Goal: Communication & Community: Answer question/provide support

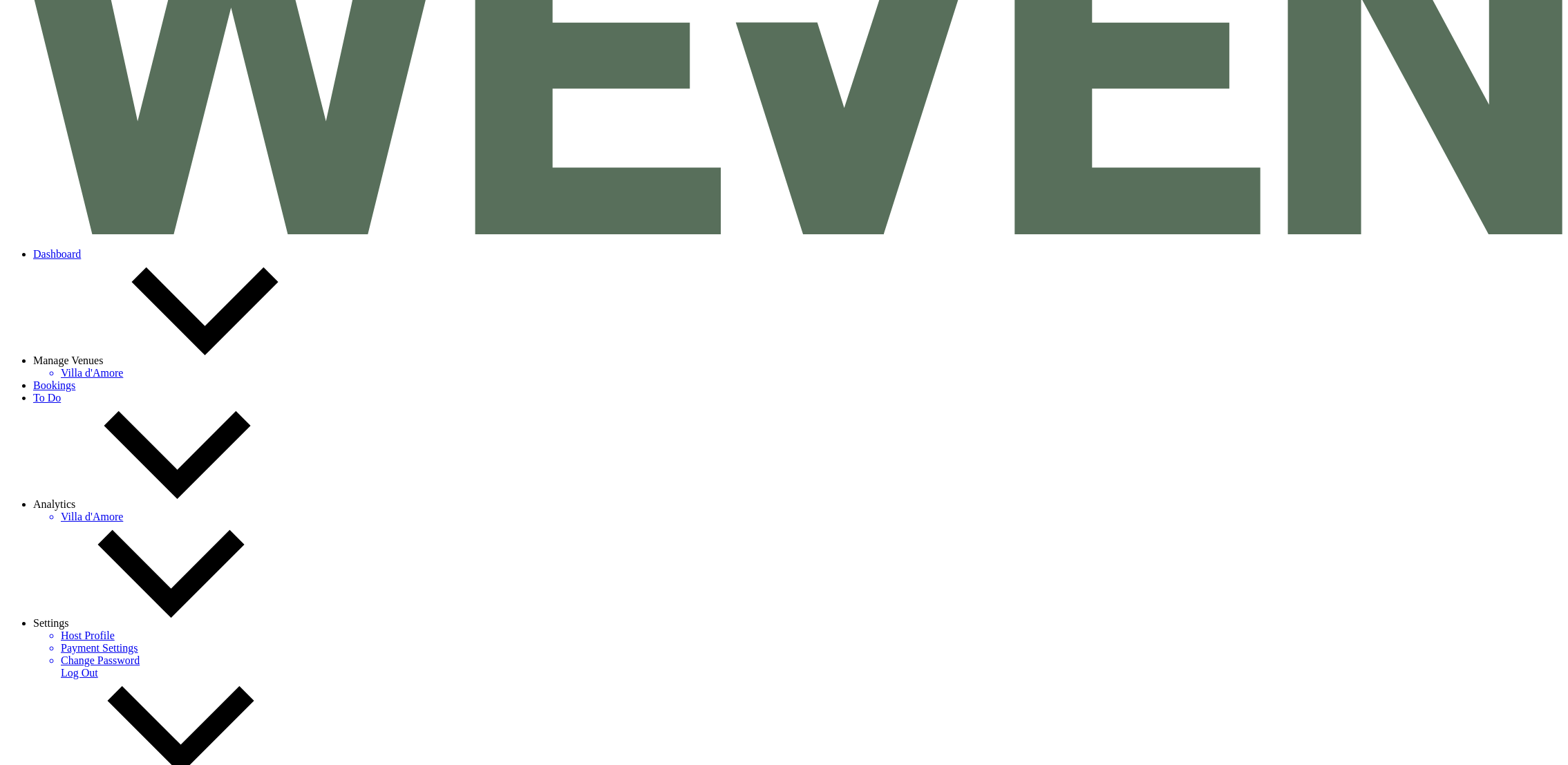
scroll to position [188, 0]
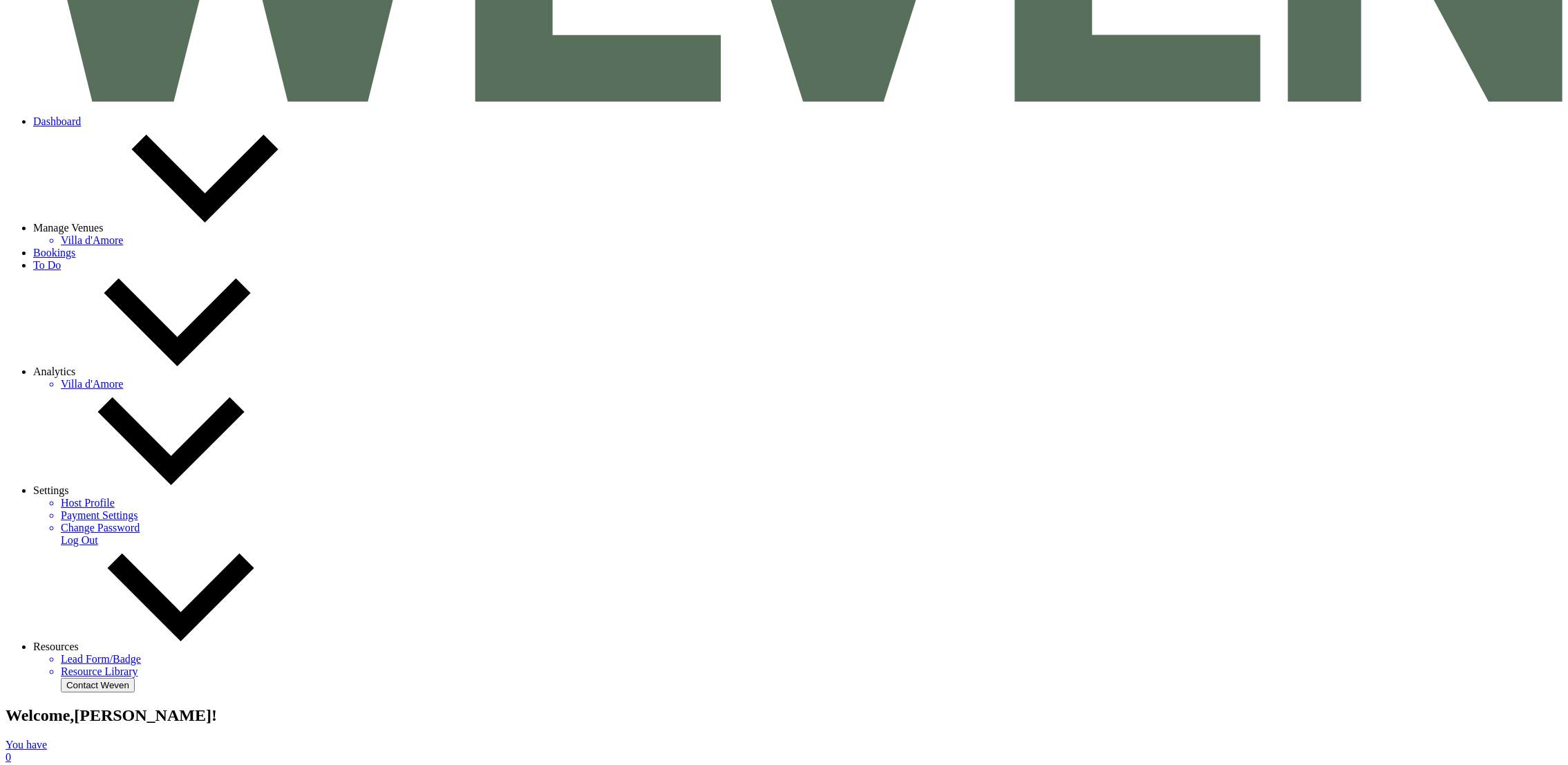
scroll to position [241, 0]
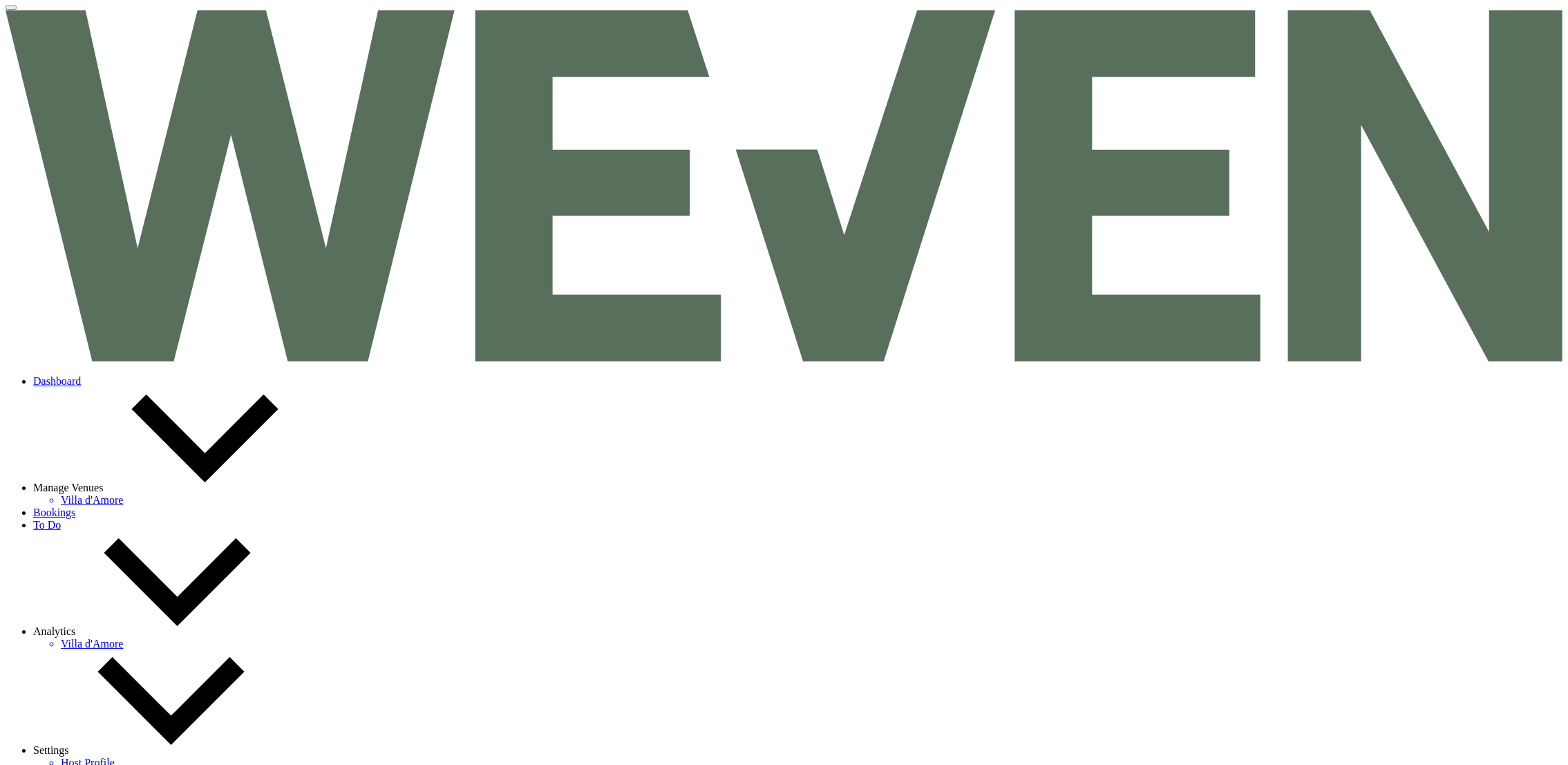
select select "8"
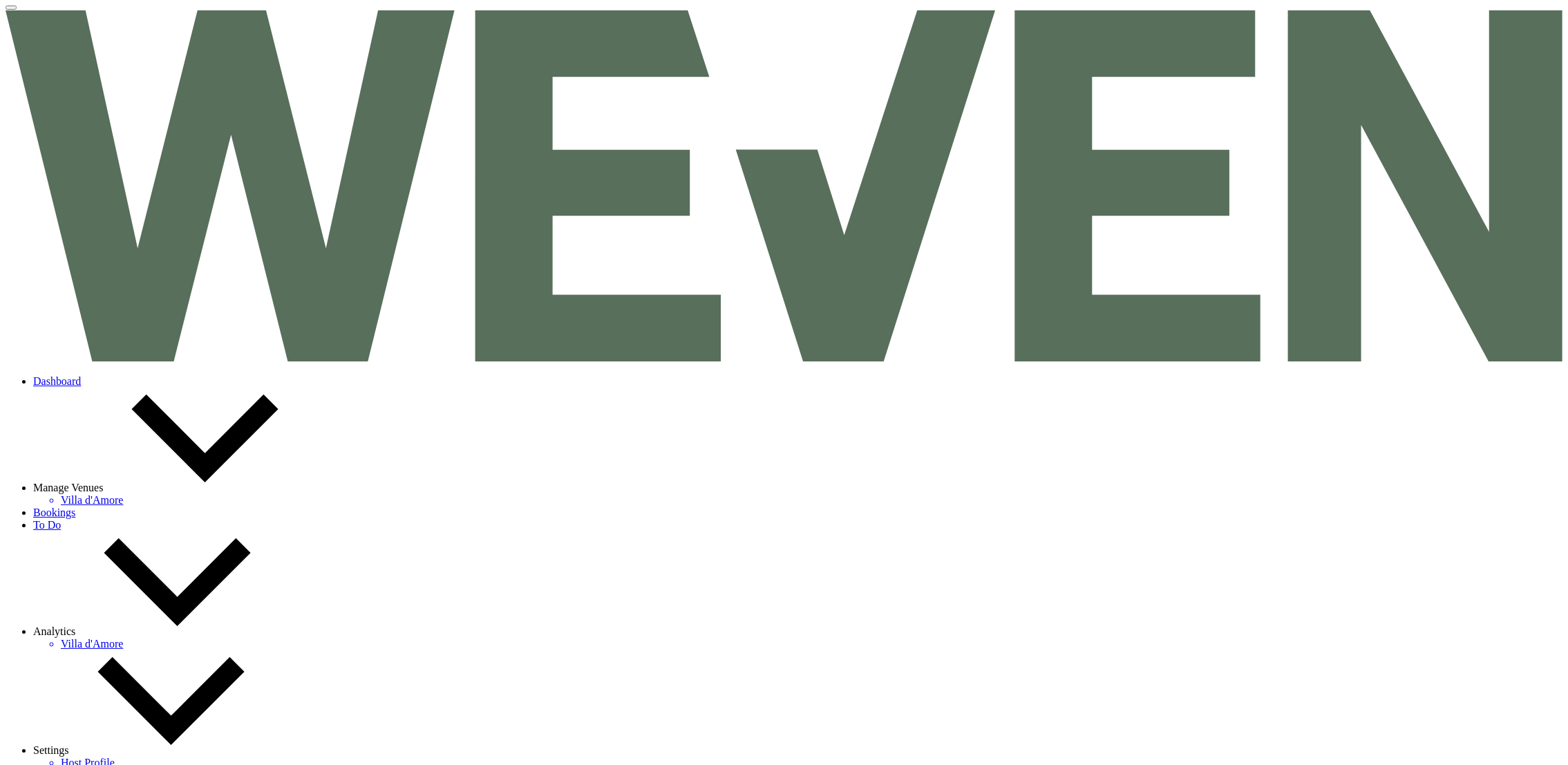
select select "8"
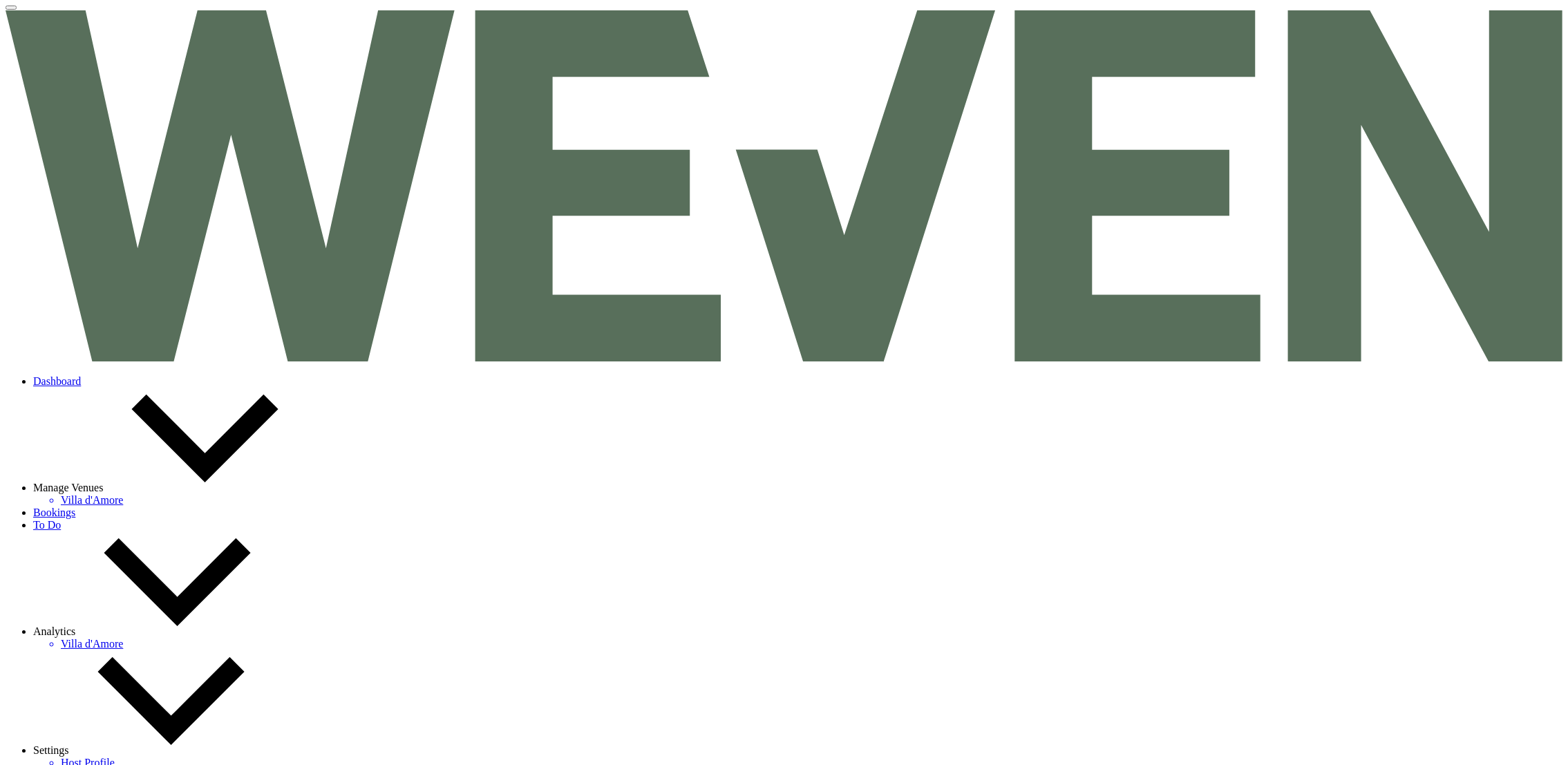
select select "8"
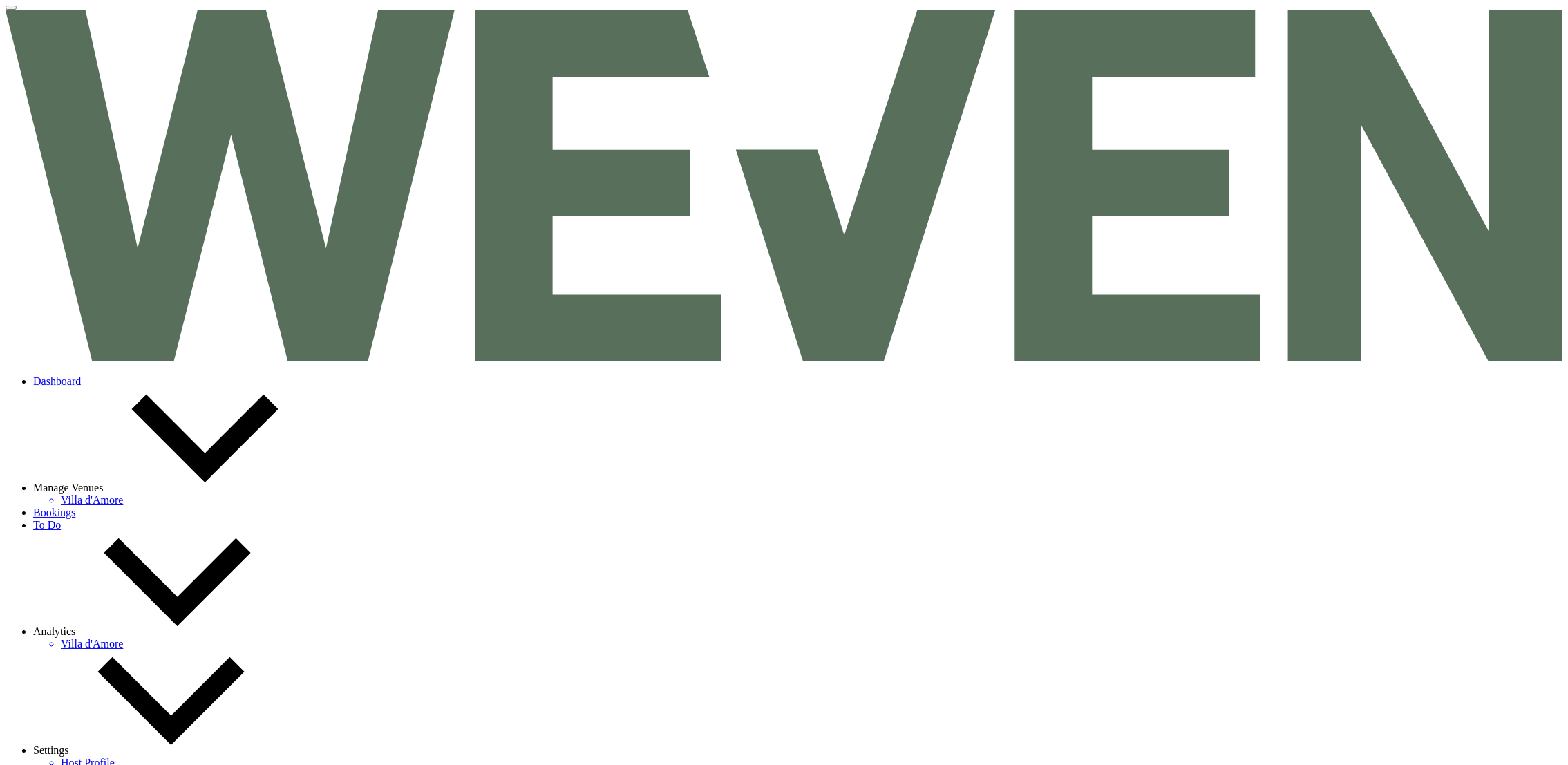
select select "8"
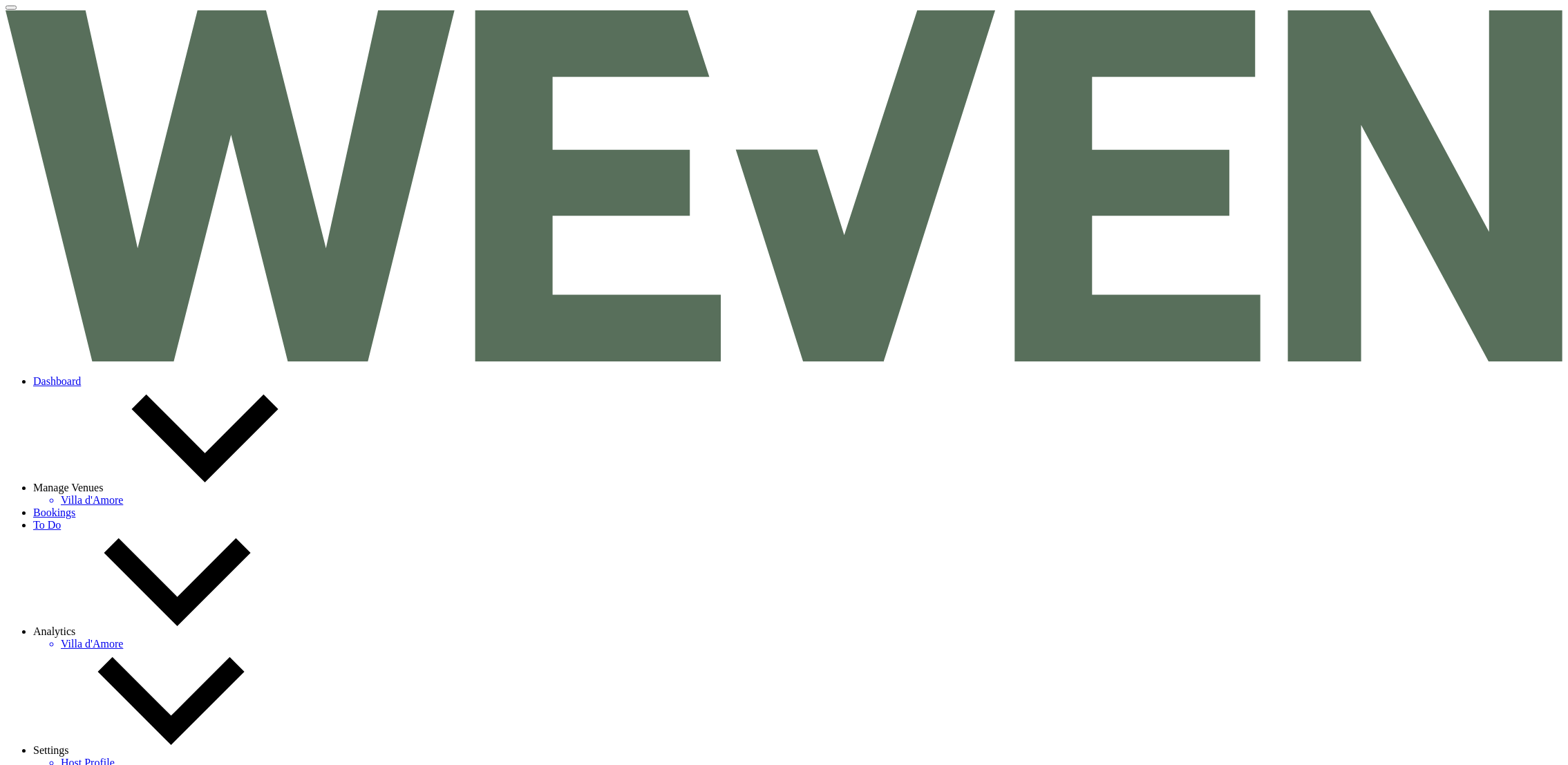
select select "8"
select select "11"
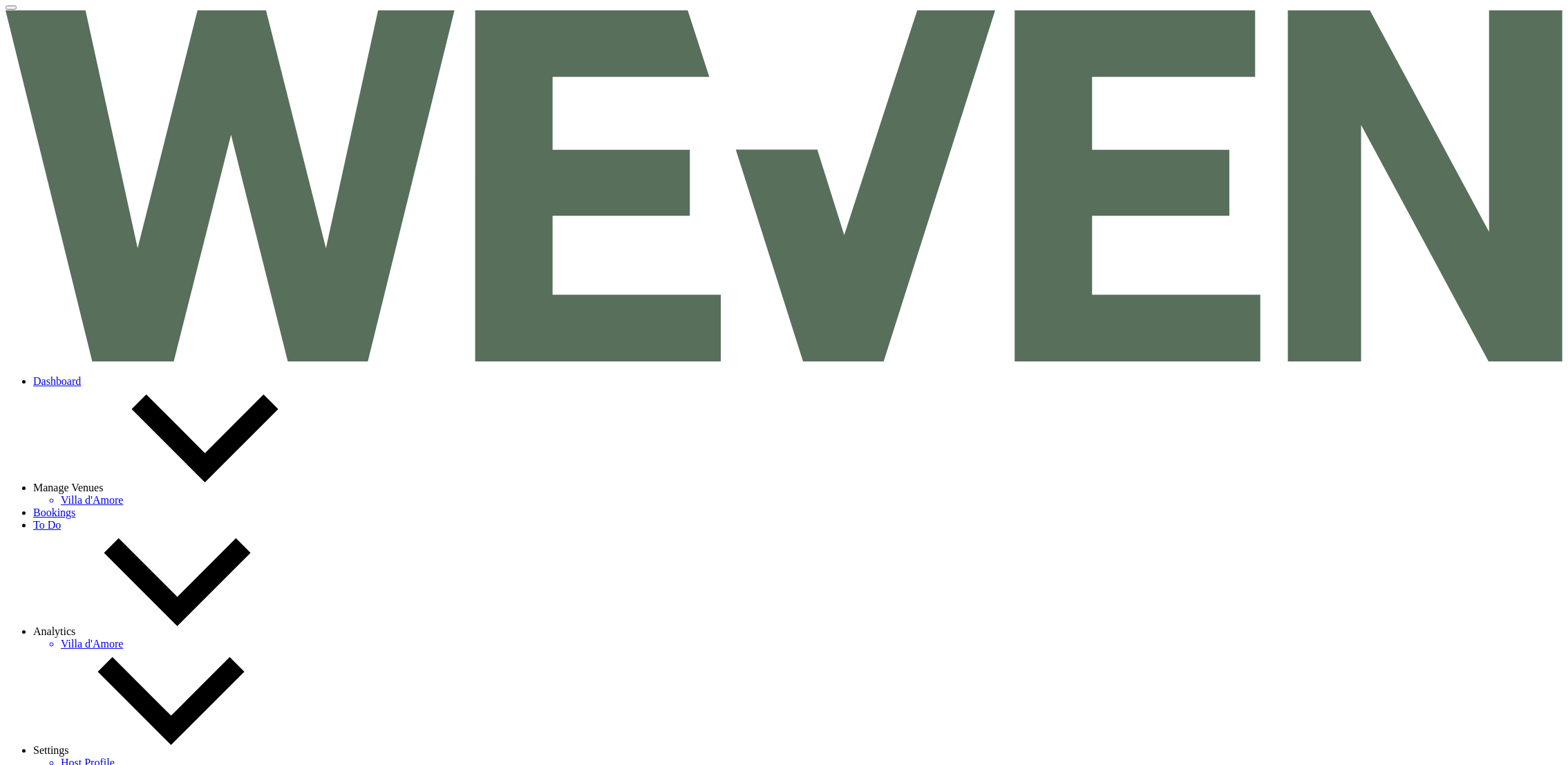
select select "8"
select select "6"
select select "8"
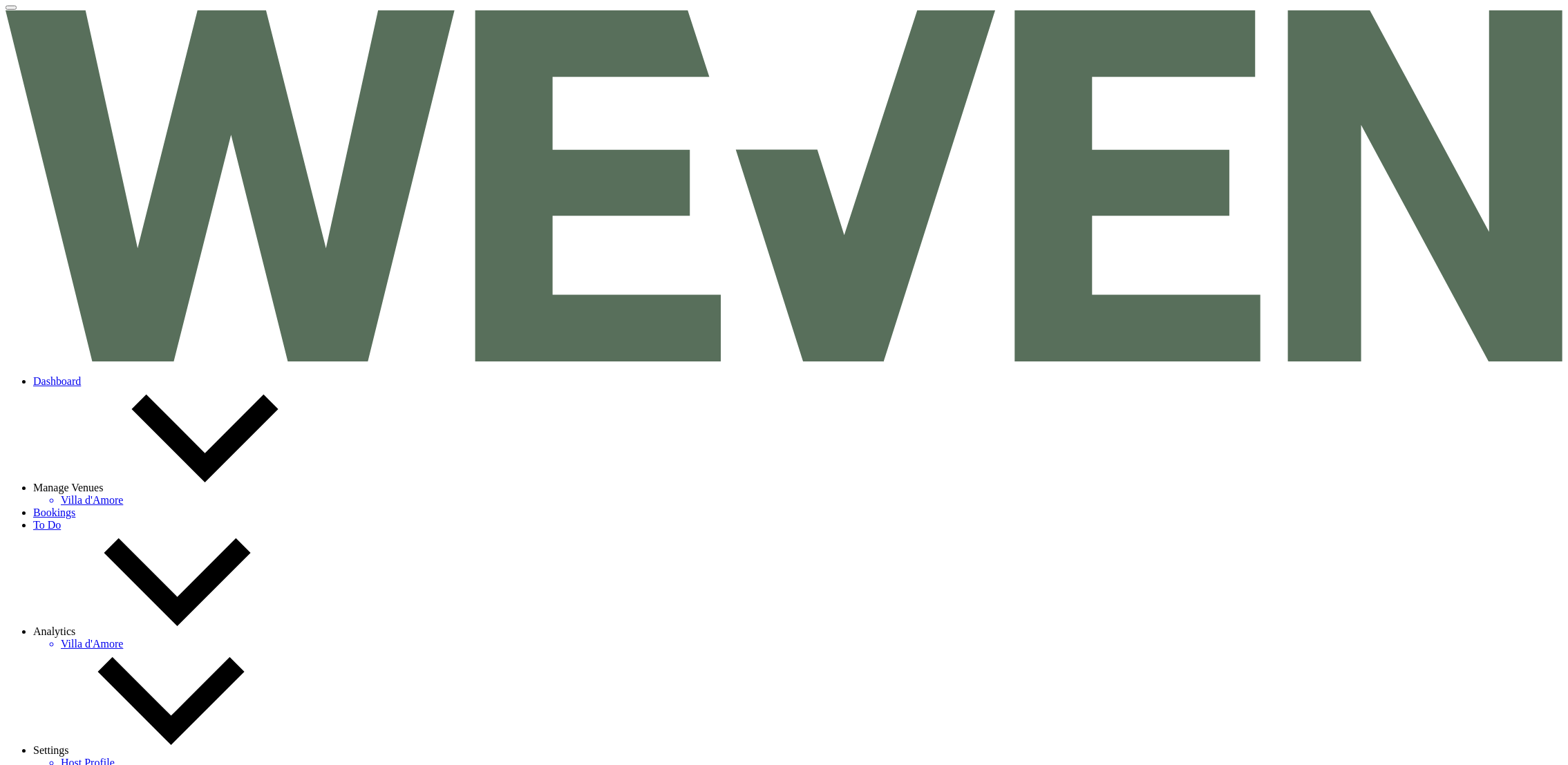
select select "8"
select select "5"
select select "8"
select select "5"
select select "8"
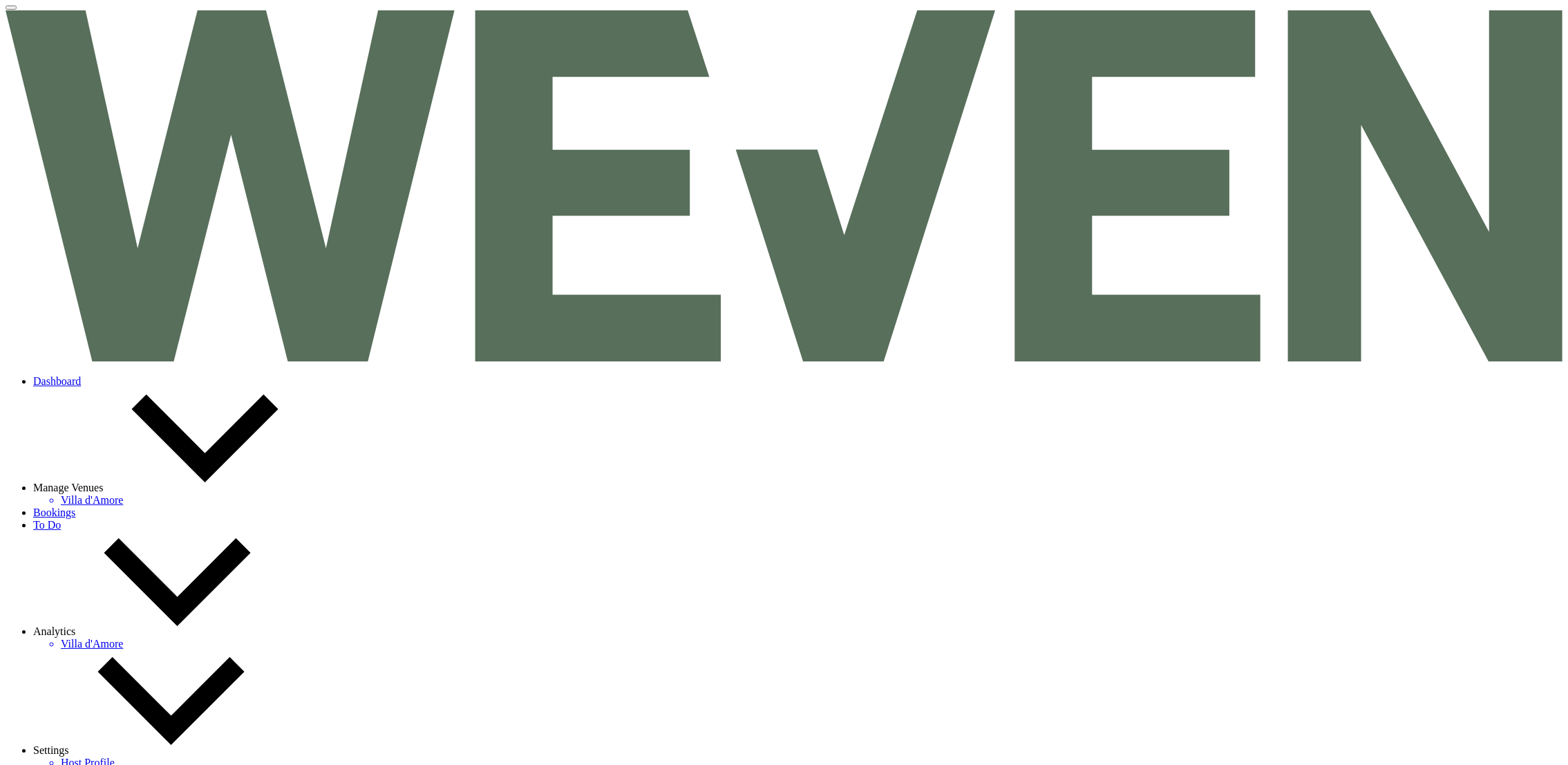
select select "8"
select select "5"
select select "8"
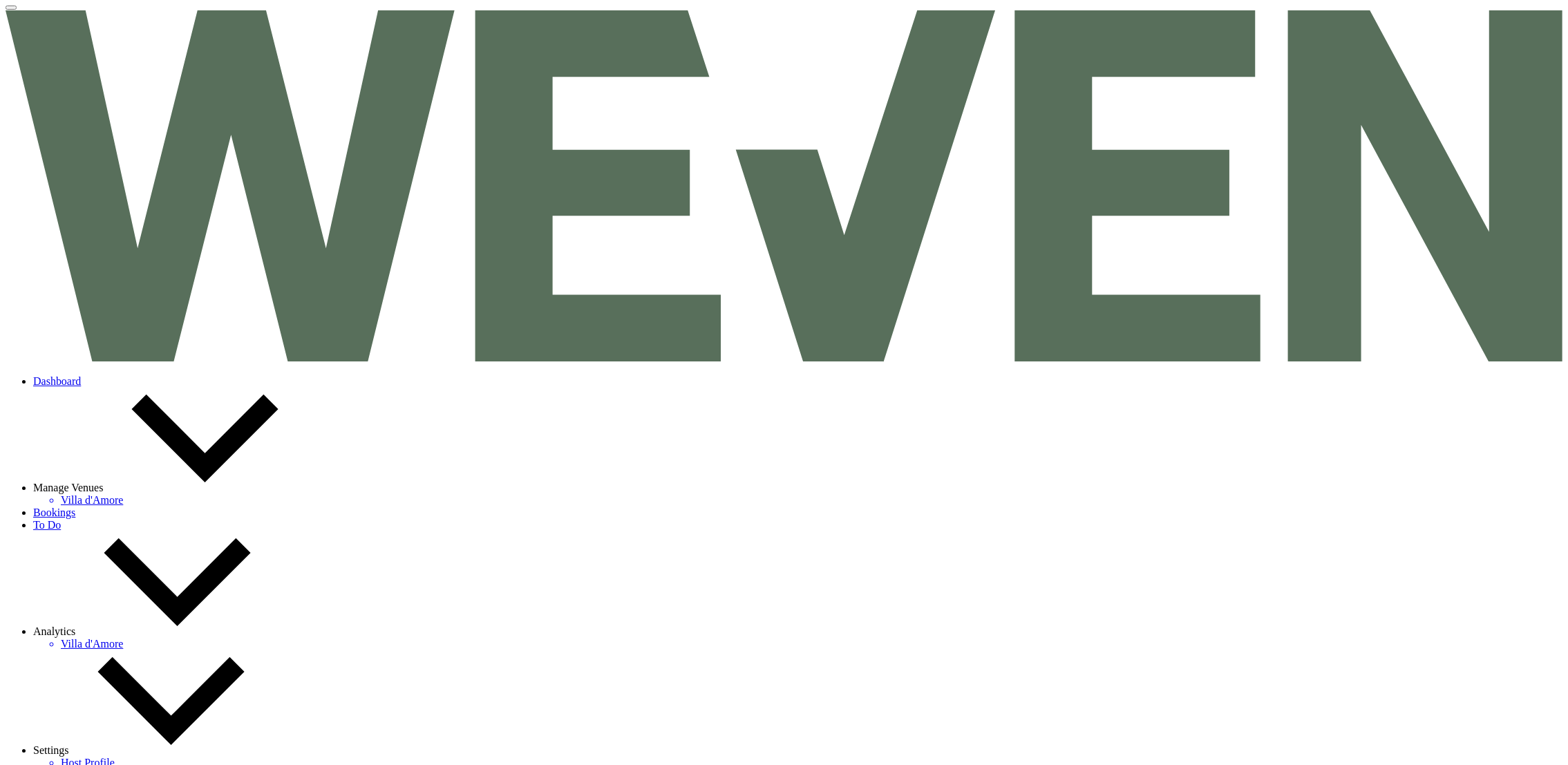
select select "8"
select select "5"
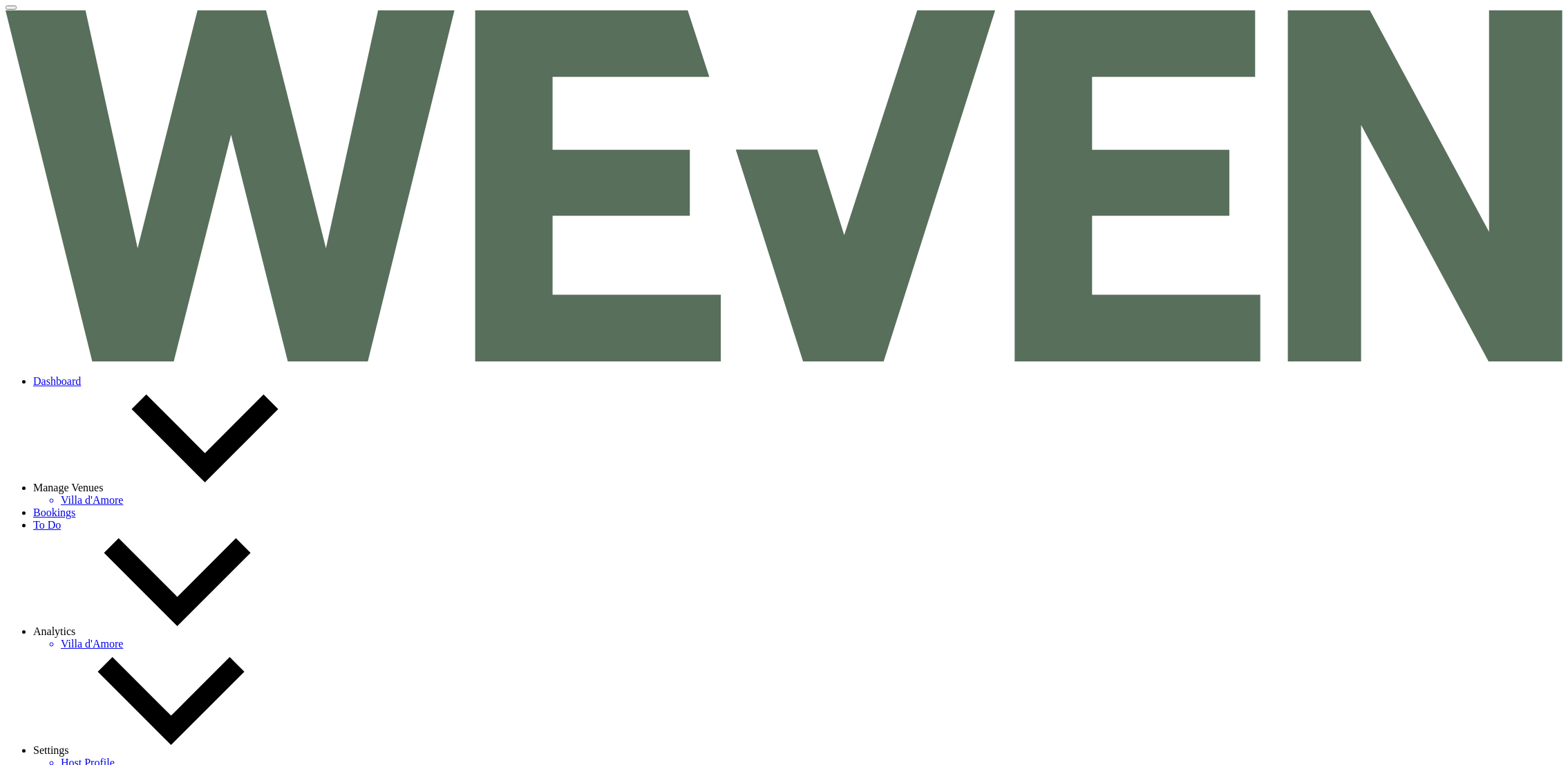
select select "8"
select select "5"
select select "8"
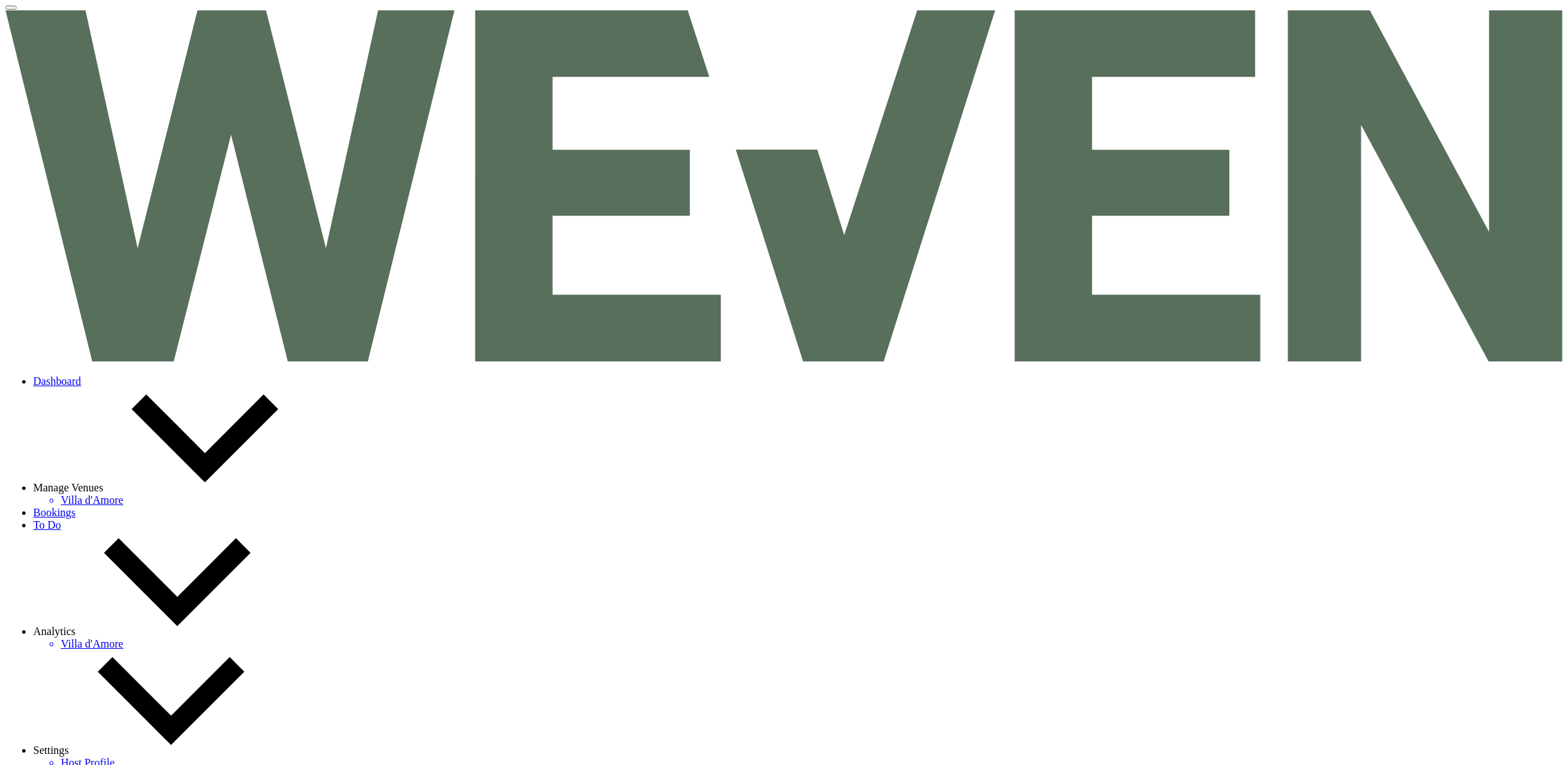
select select "8"
select select "5"
select select "8"
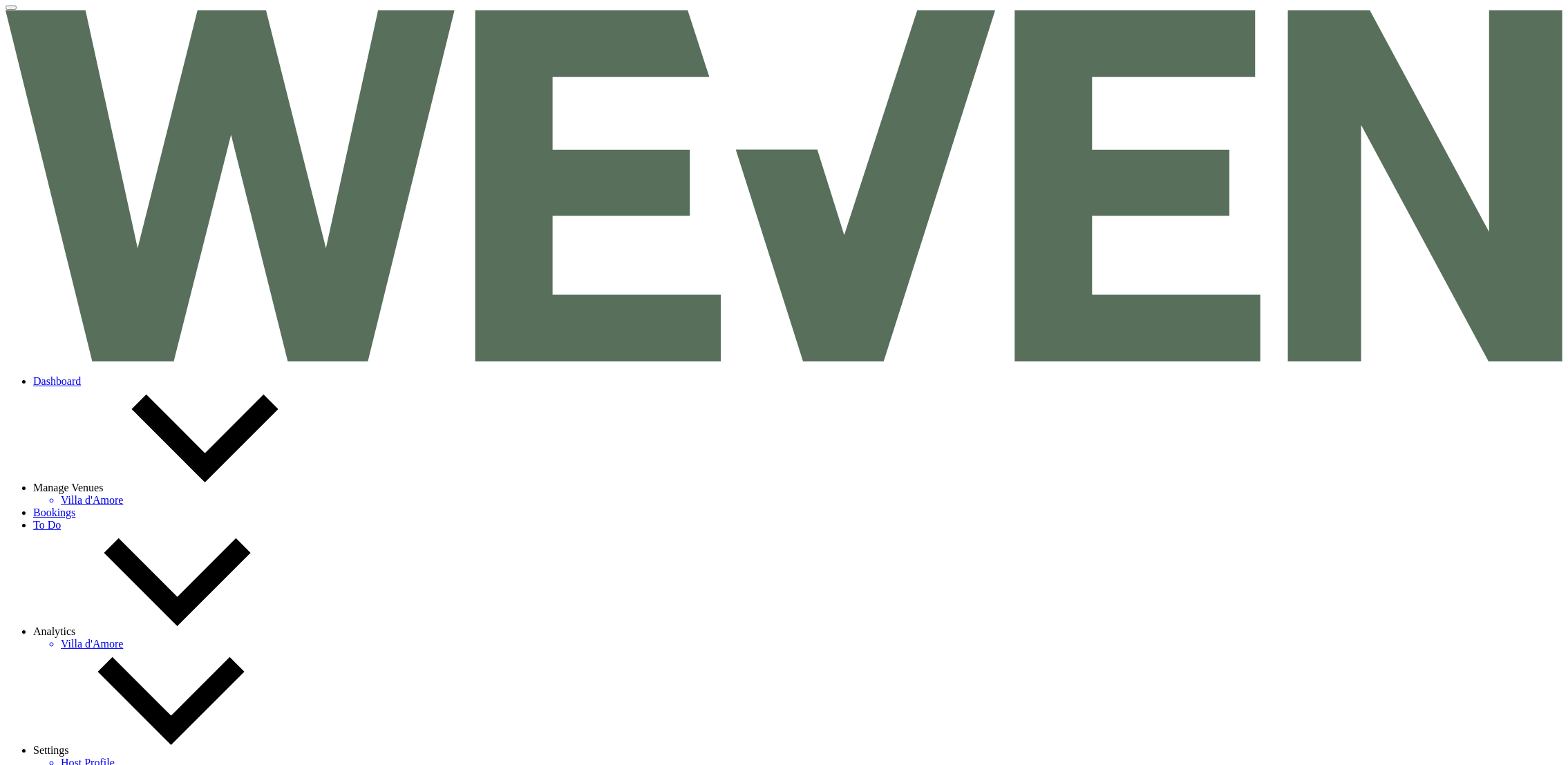
select select "8"
select select "5"
select select "8"
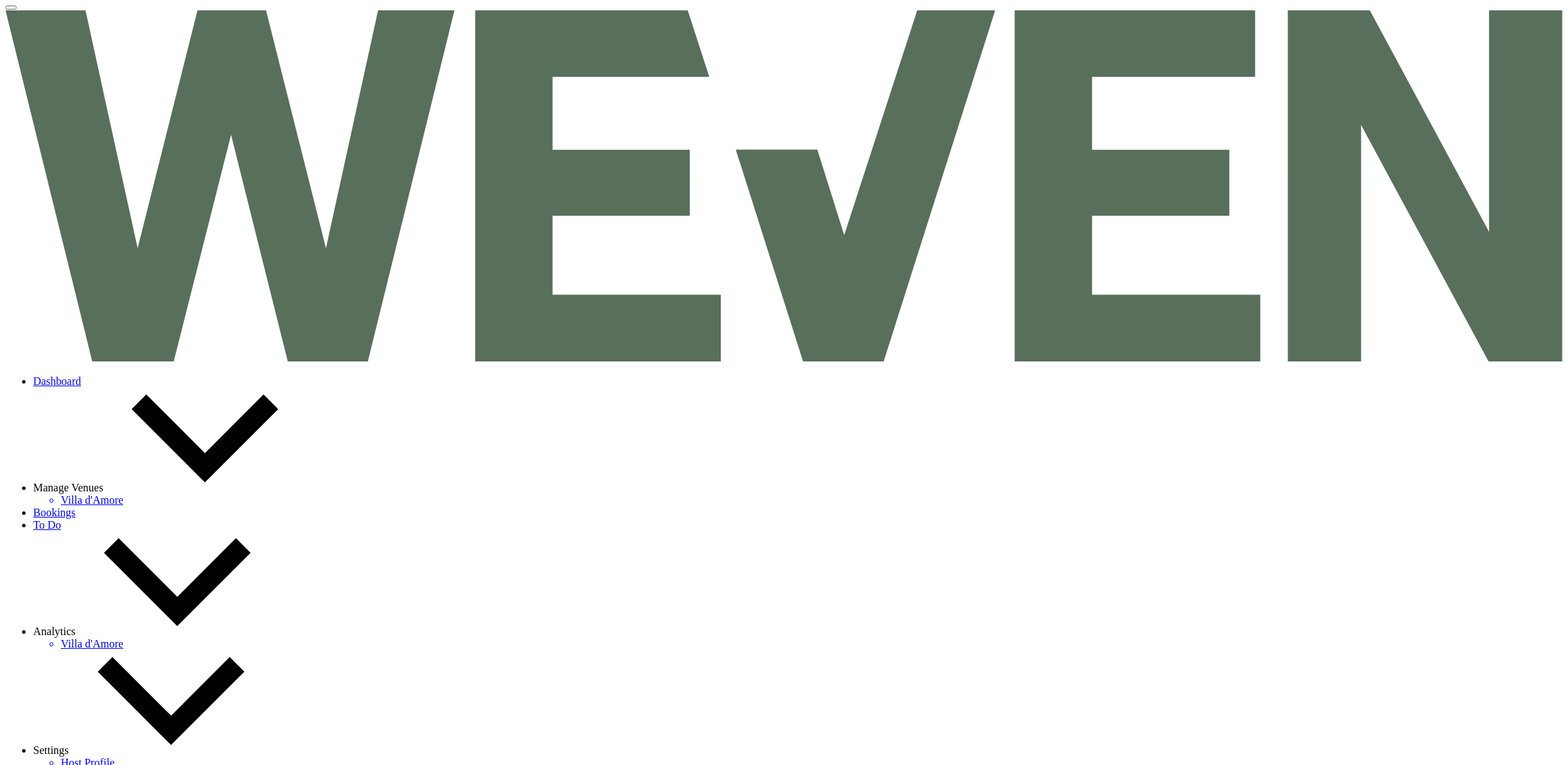
select select "8"
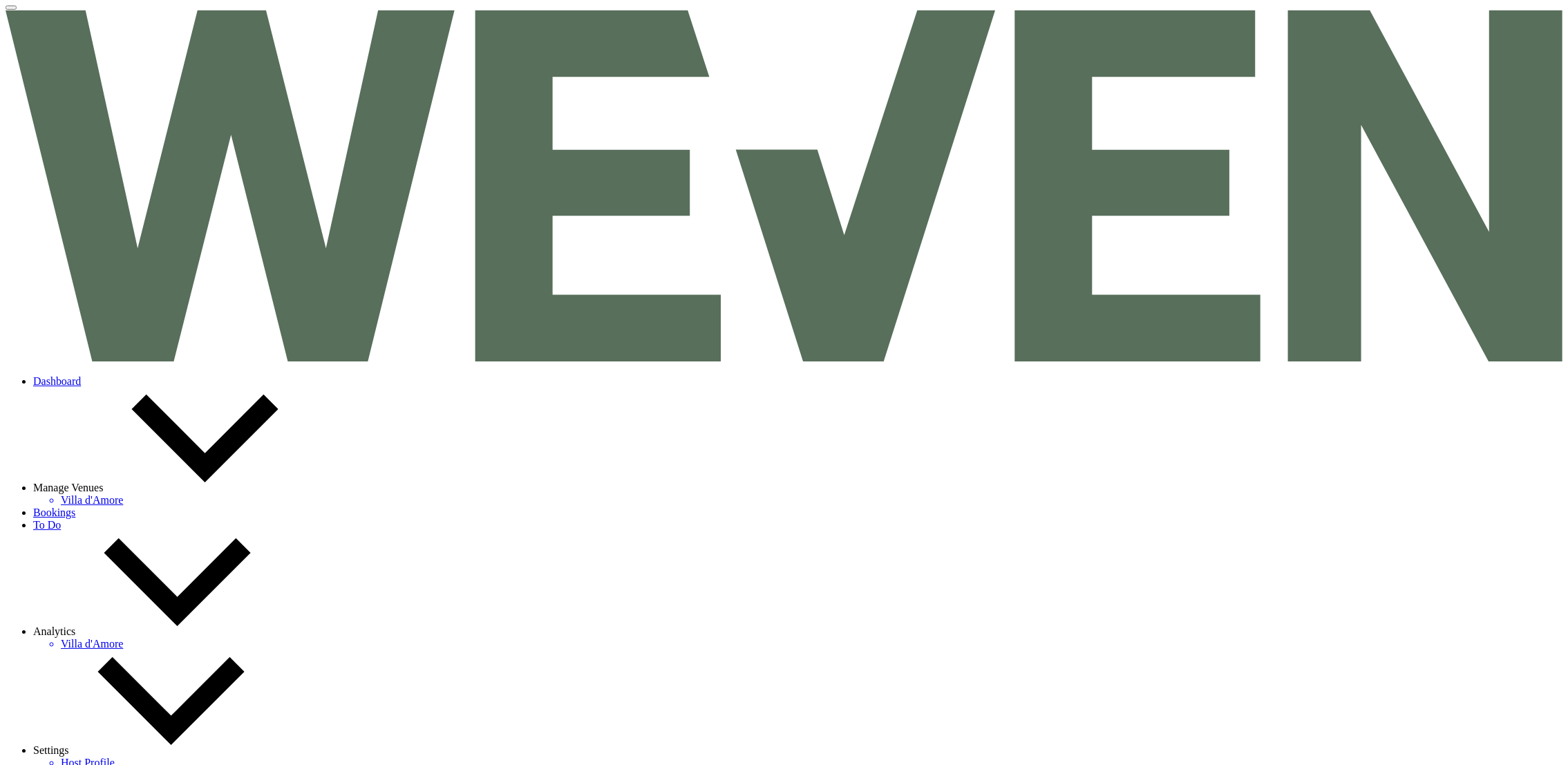
select select "5"
select select "8"
select select "5"
select select "8"
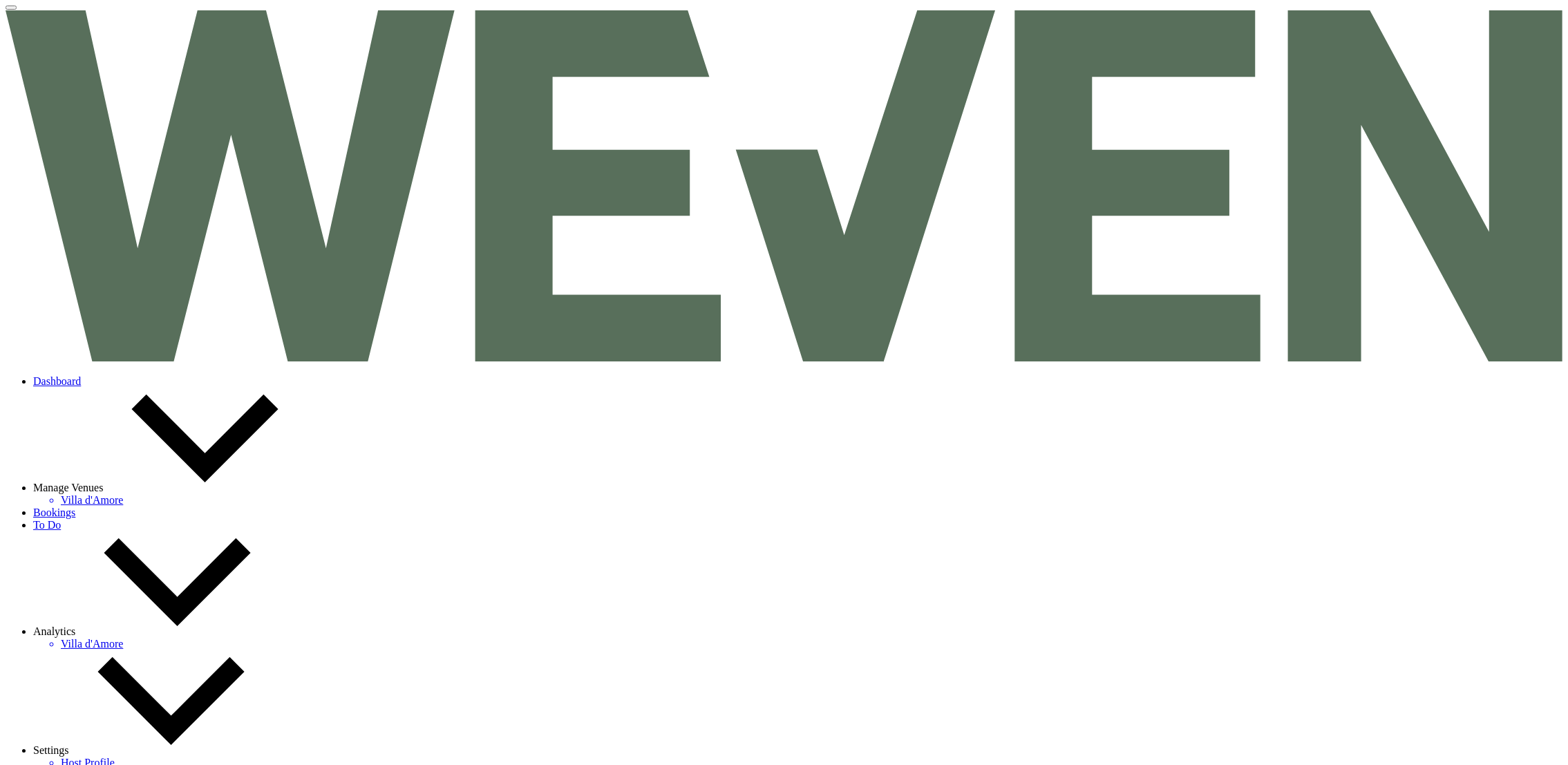
select select "8"
select select "5"
select select "8"
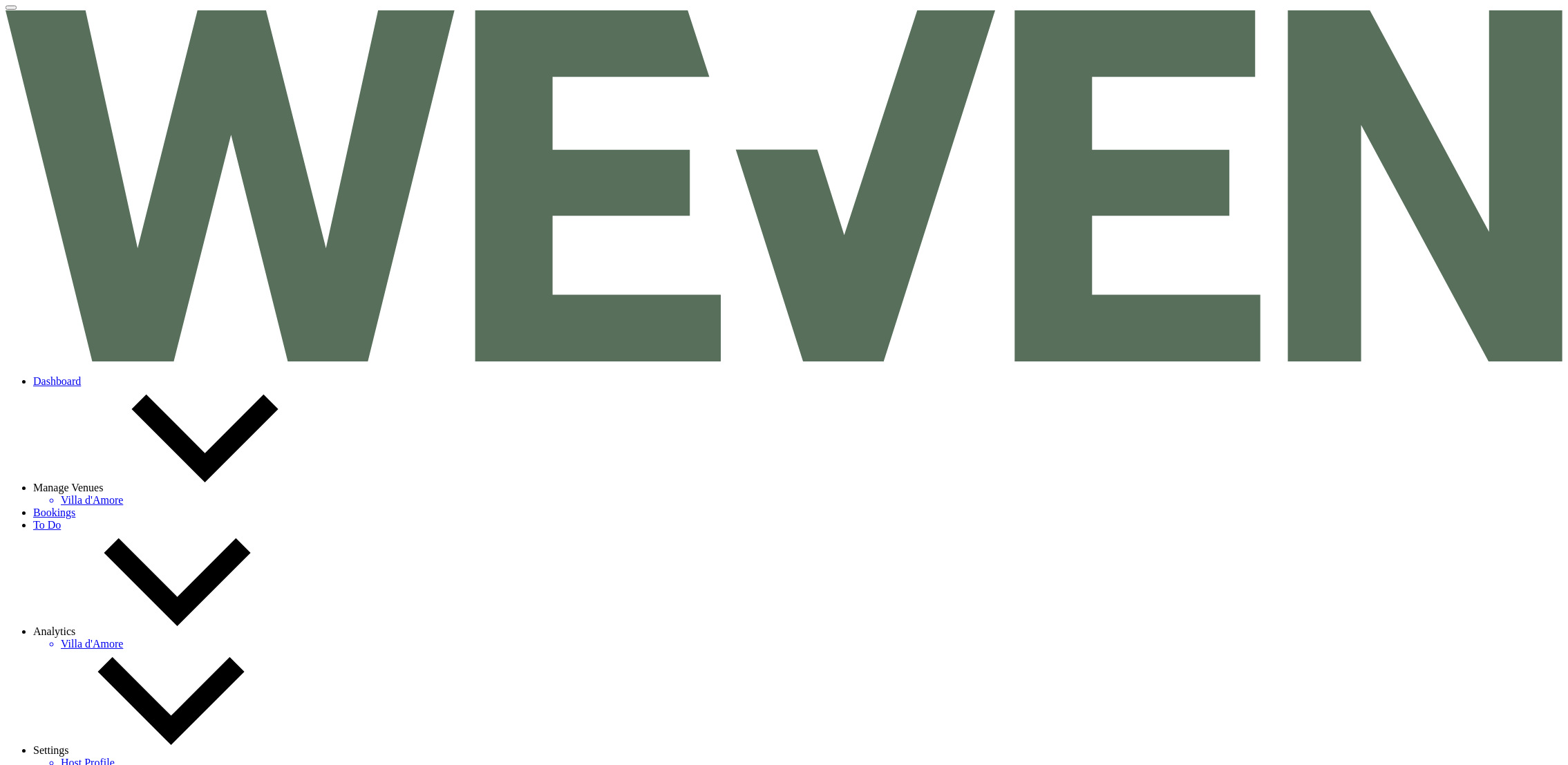
select select "8"
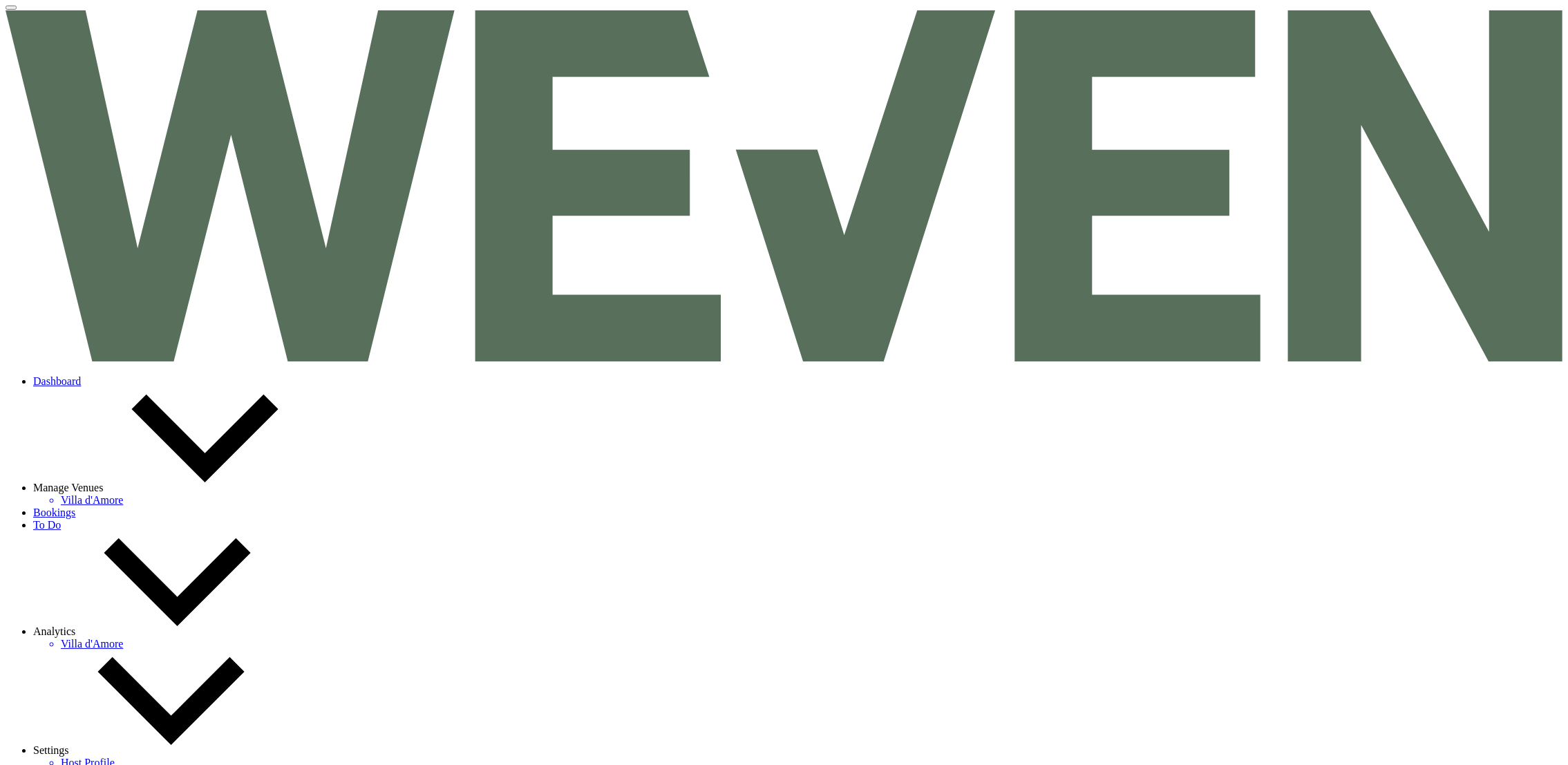
select select "8"
select select "5"
select select "8"
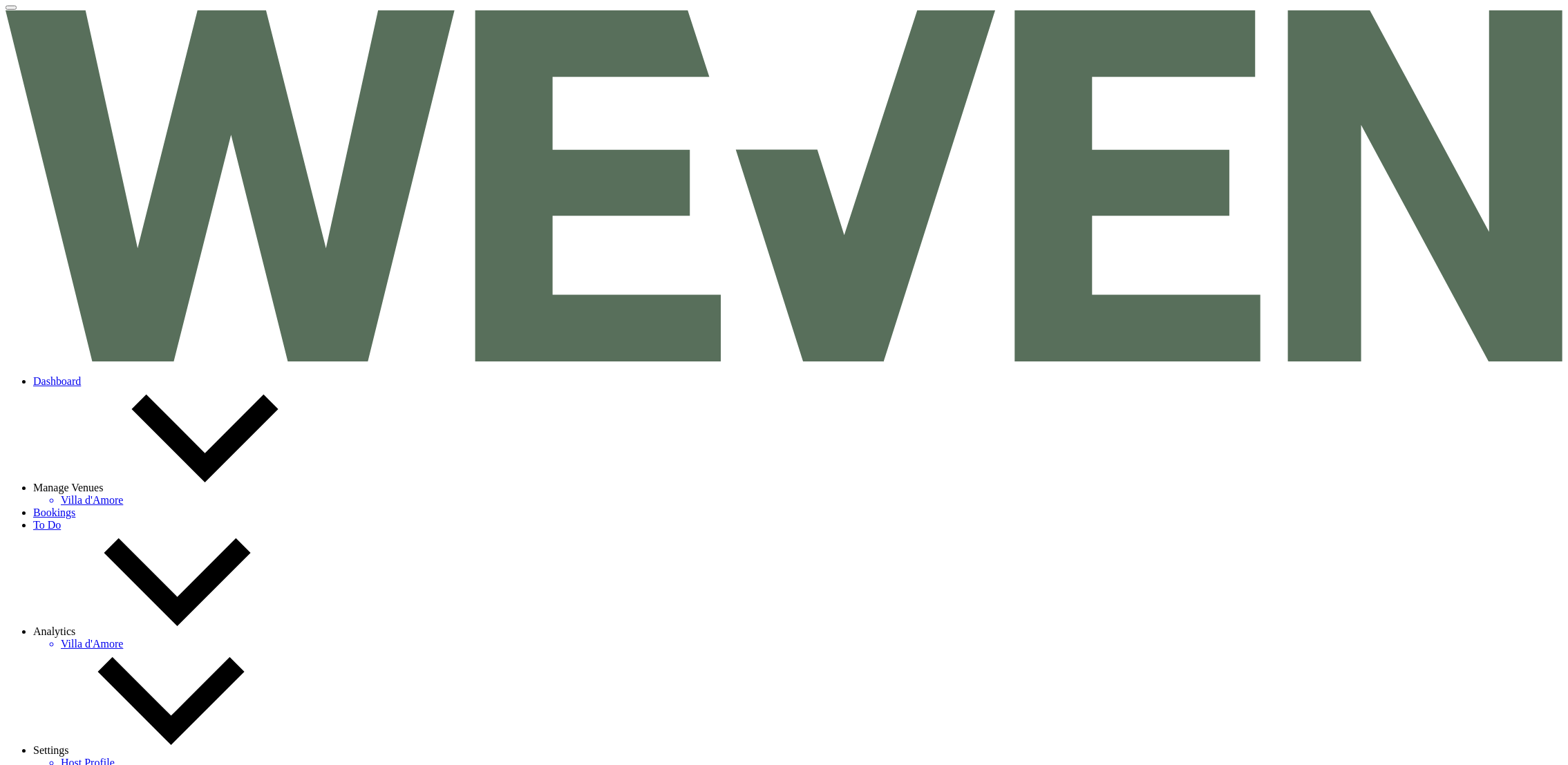
select select "8"
select select "6"
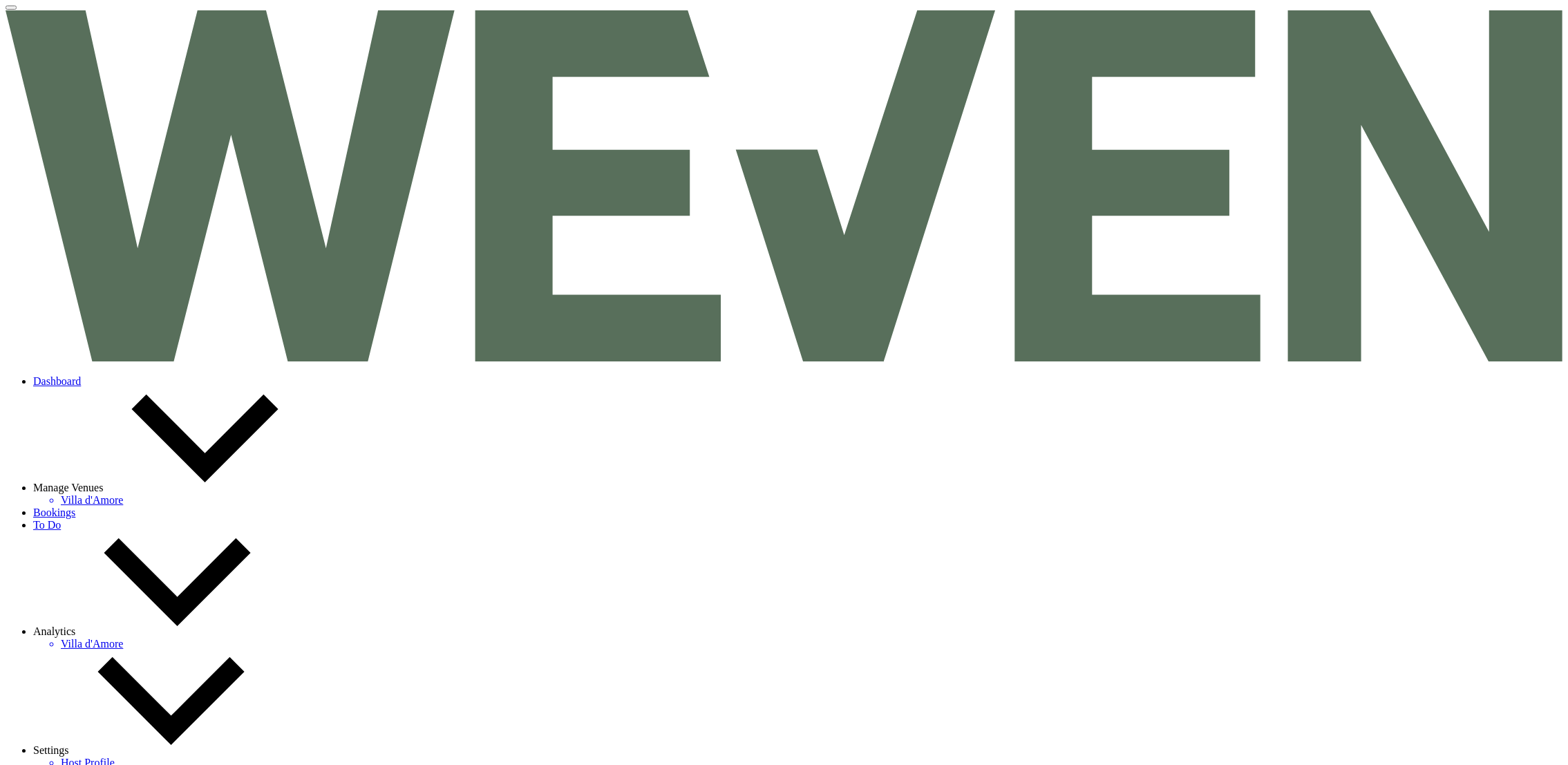
select select "8"
select select "5"
select select "8"
select select "5"
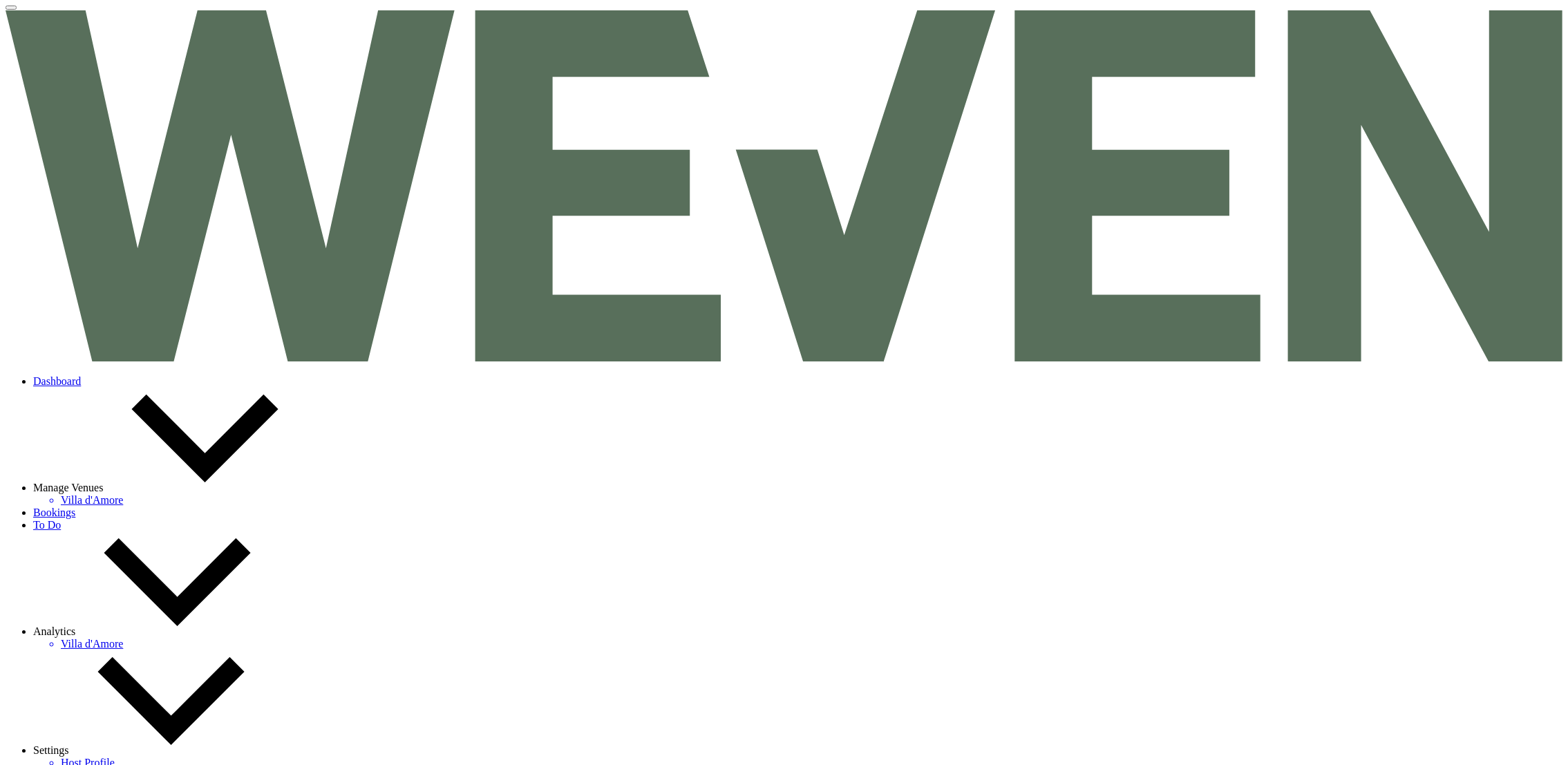
select select "8"
select select "5"
select select "8"
select select "5"
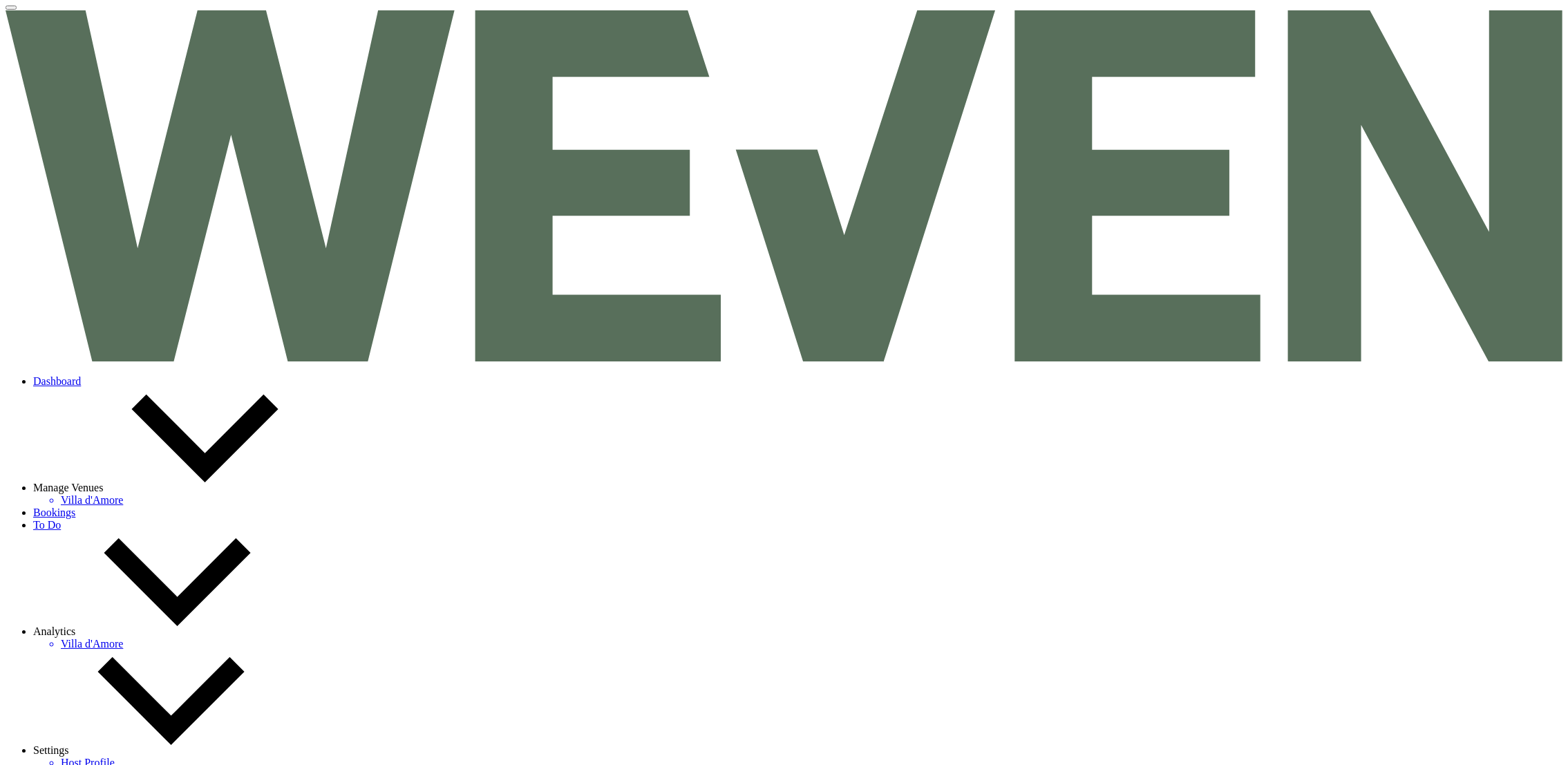
select select "8"
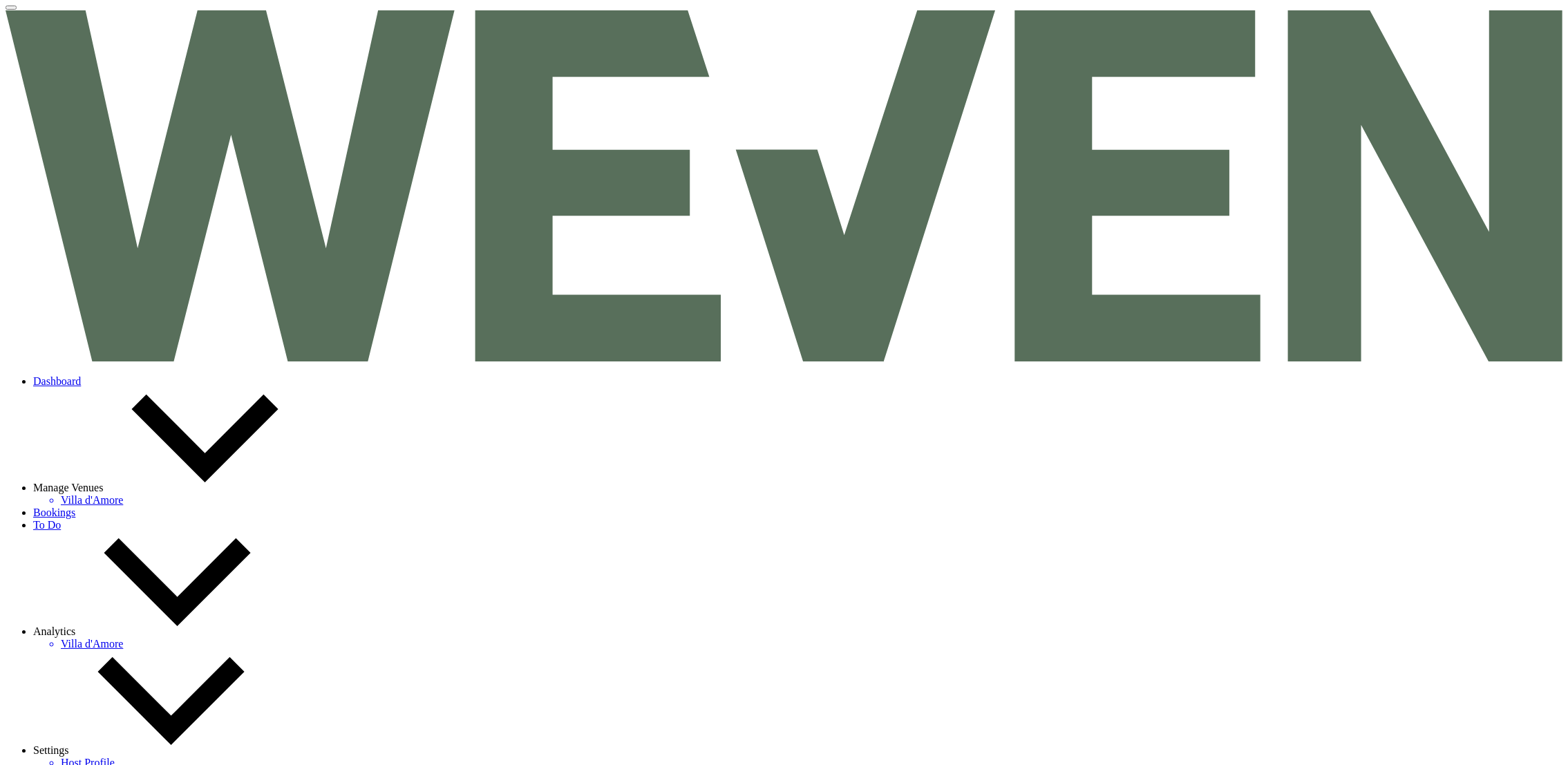
select select "8"
select select "5"
select select "8"
select select "5"
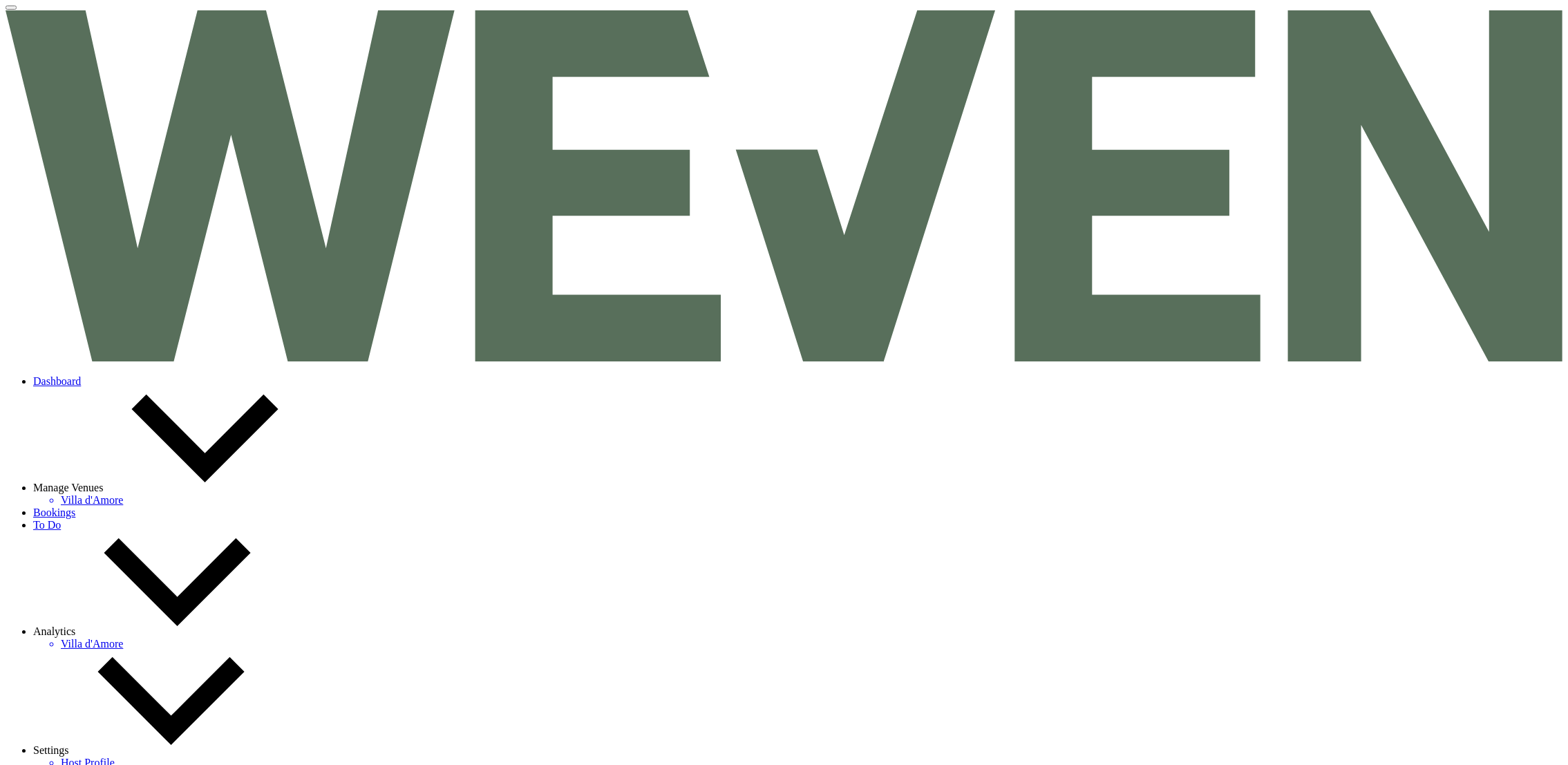
select select "8"
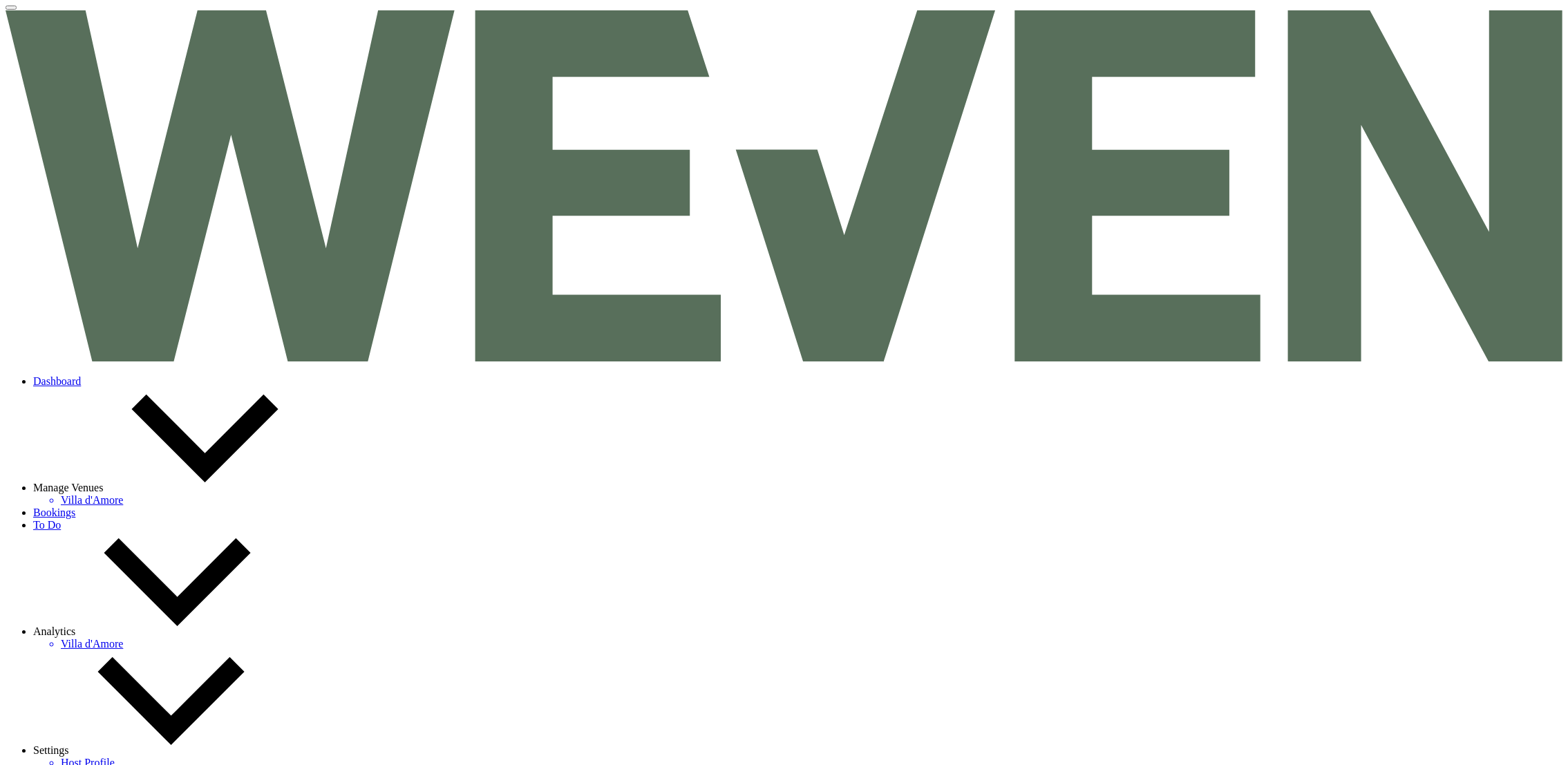
select select "8"
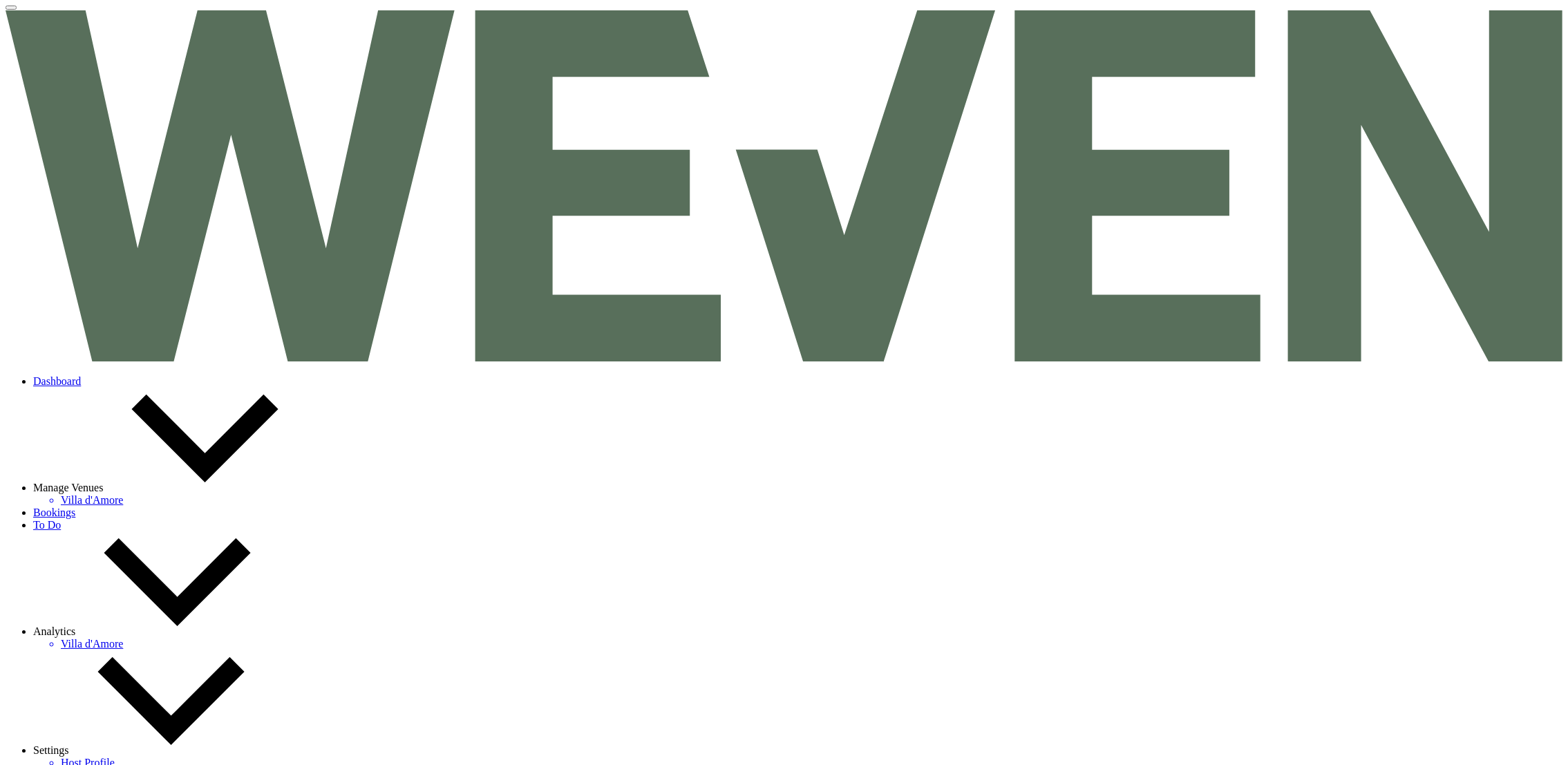
select select "8"
select select "5"
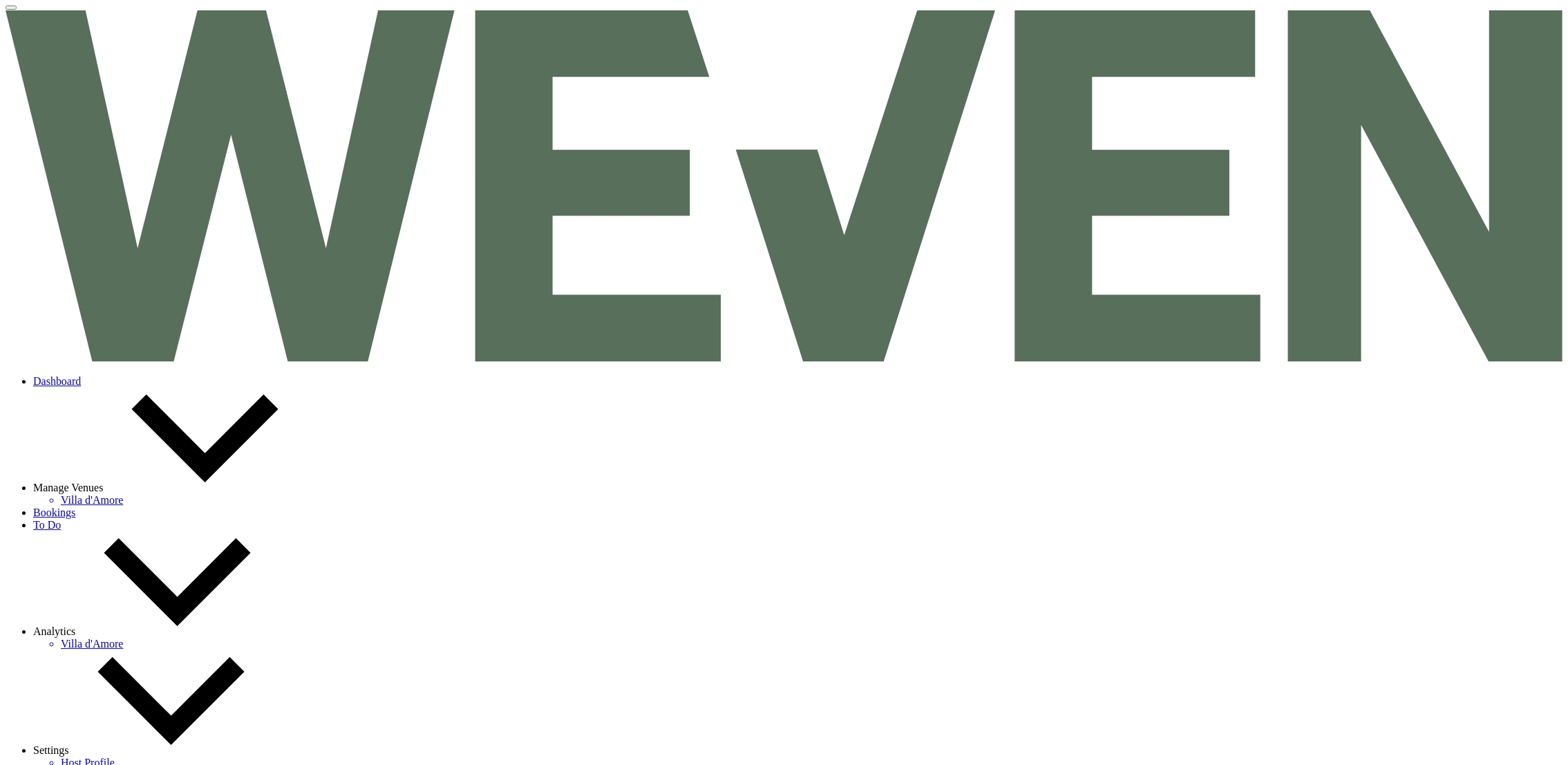
select select "8"
select select "6"
select select "8"
select select "6"
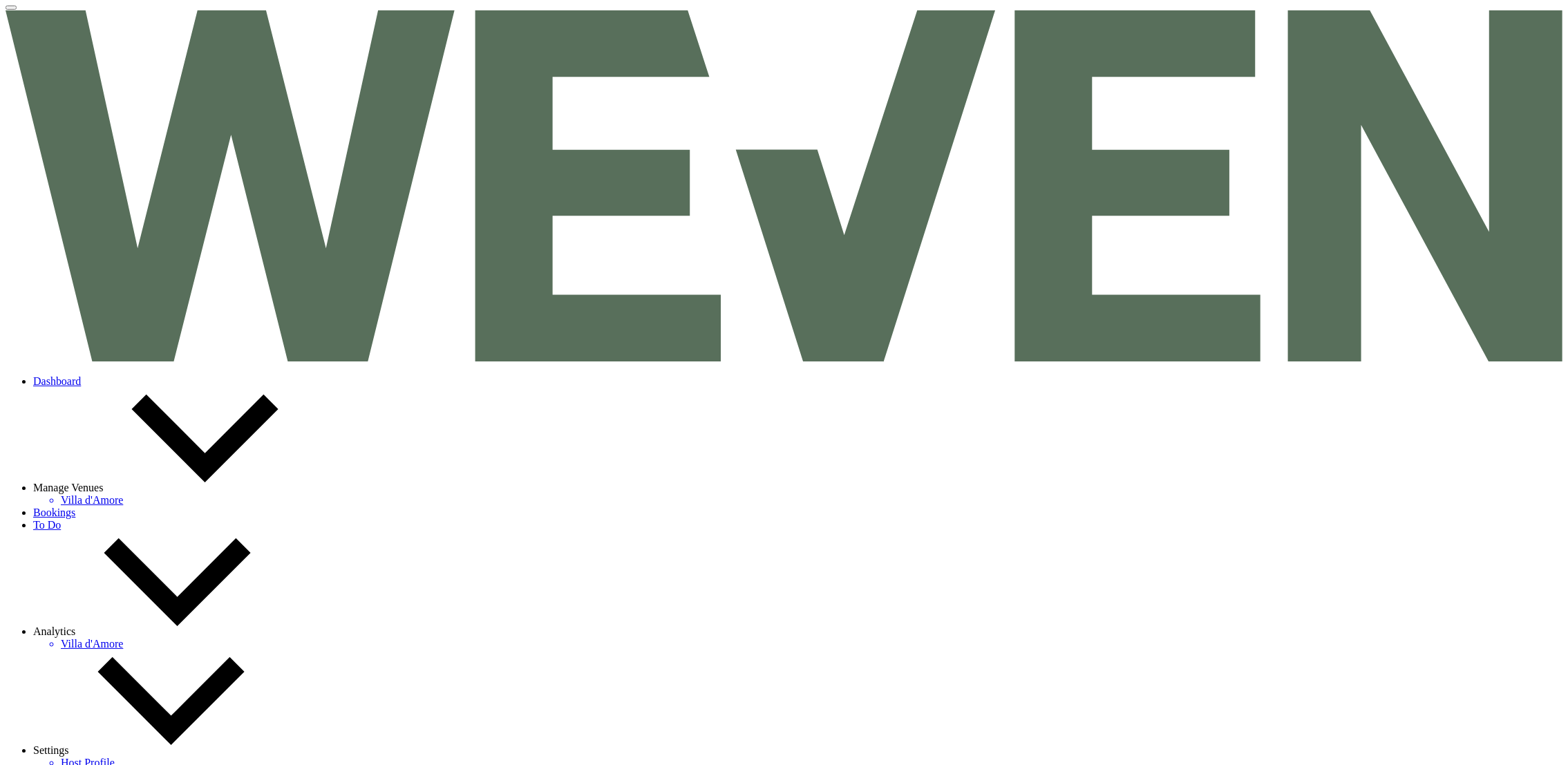
select select "8"
select select "5"
select select "8"
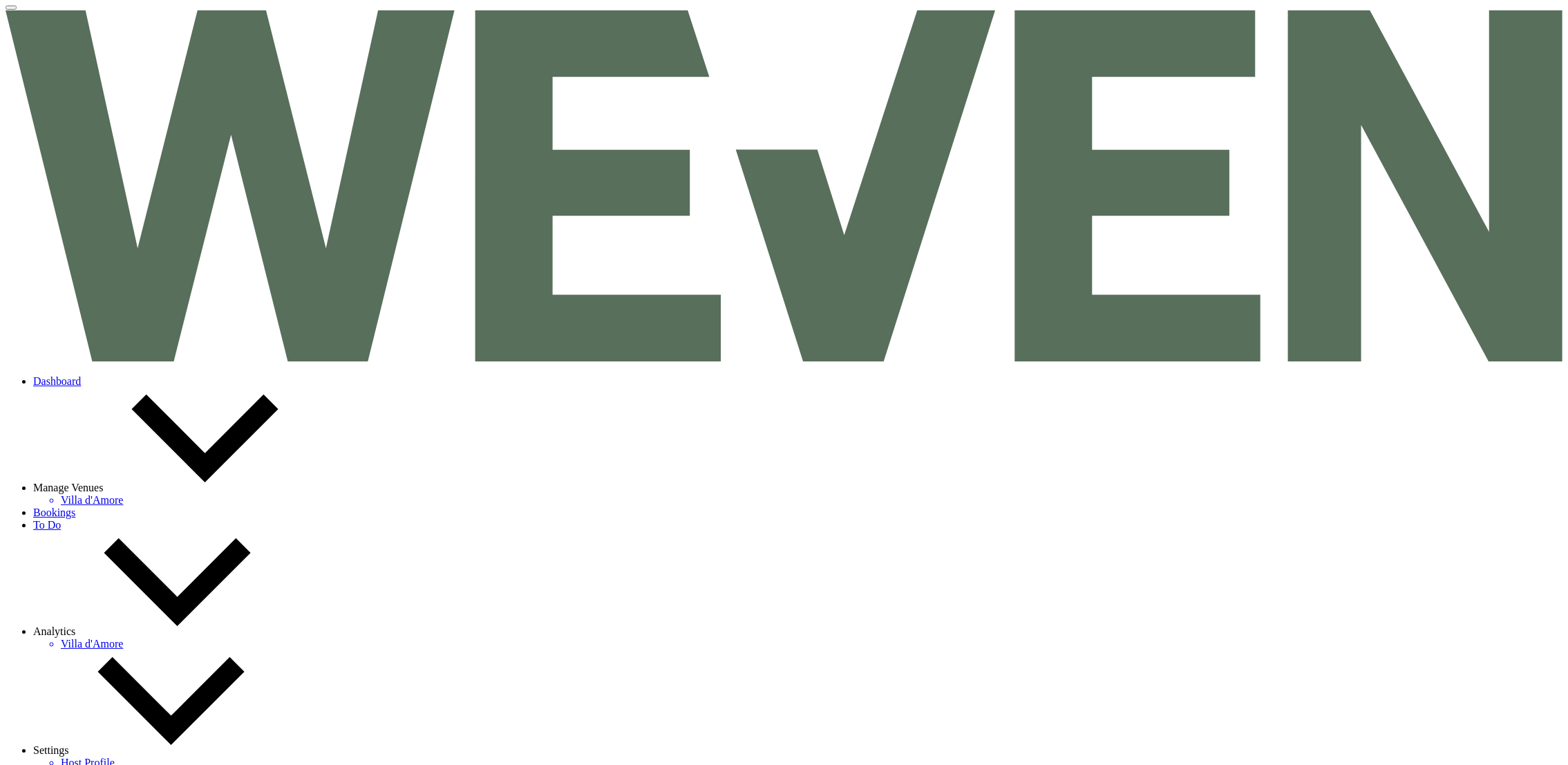
select select "5"
select select "8"
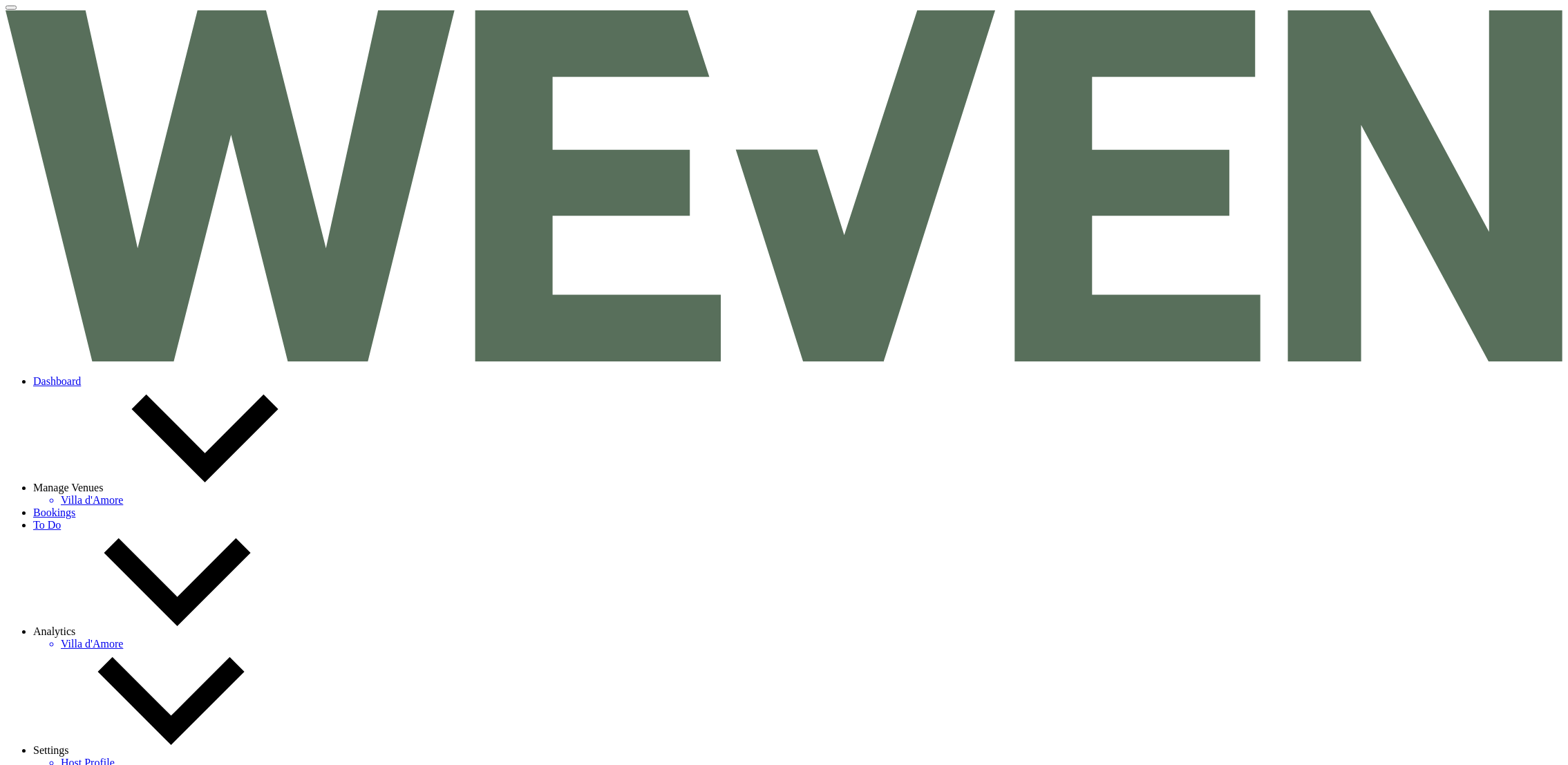
select select "8"
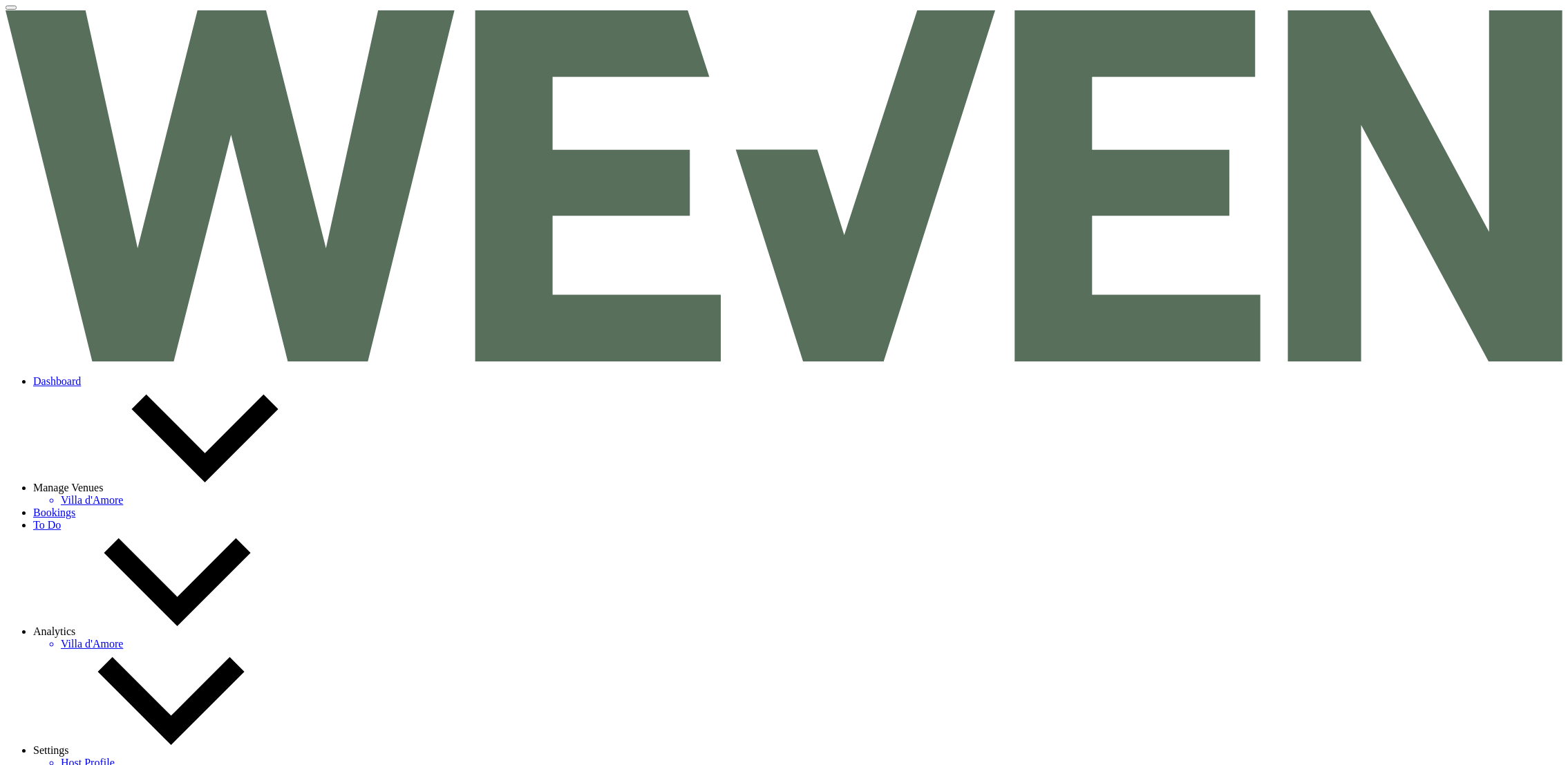
select select "8"
select select "5"
select select "8"
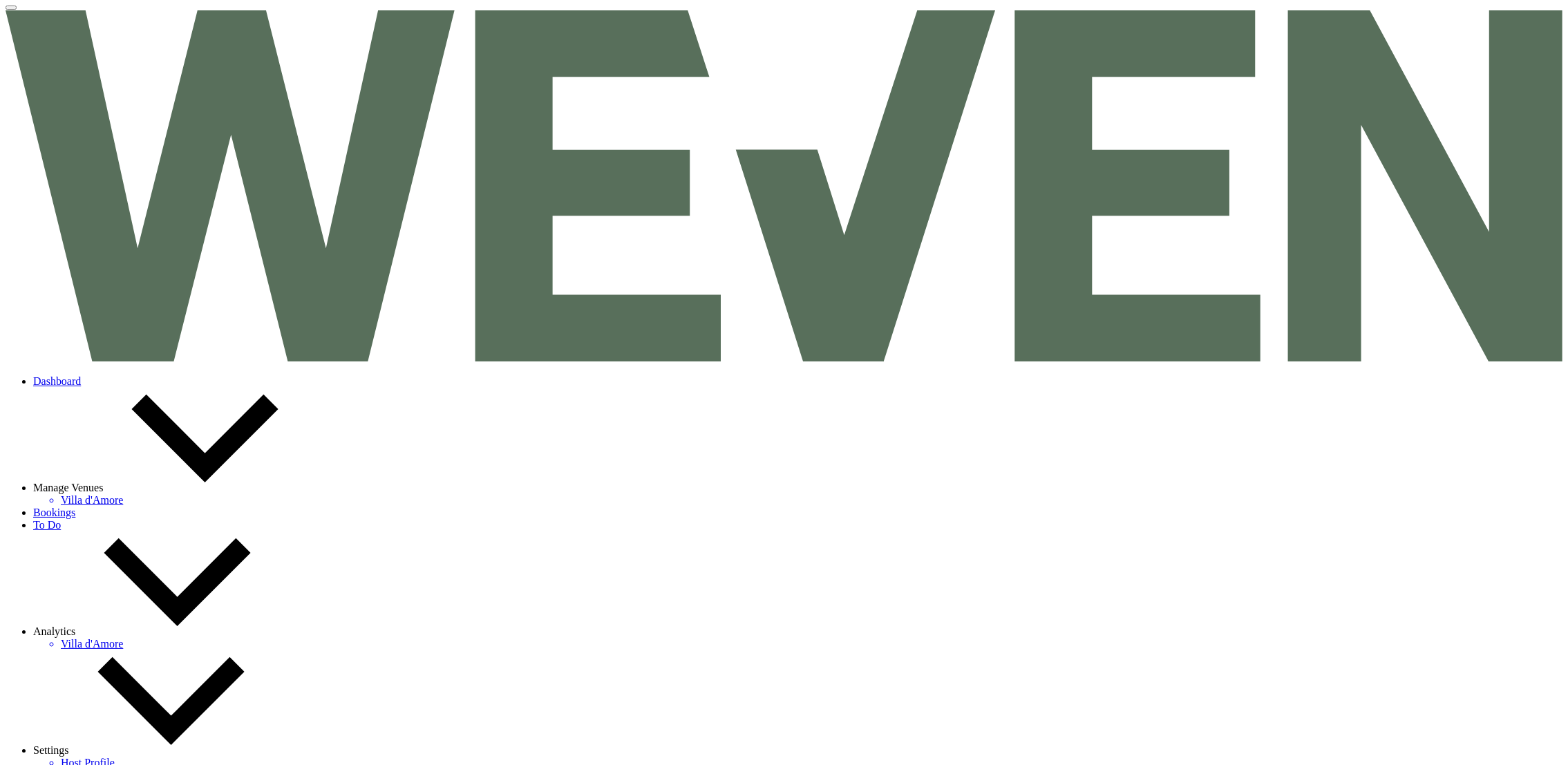
select select "8"
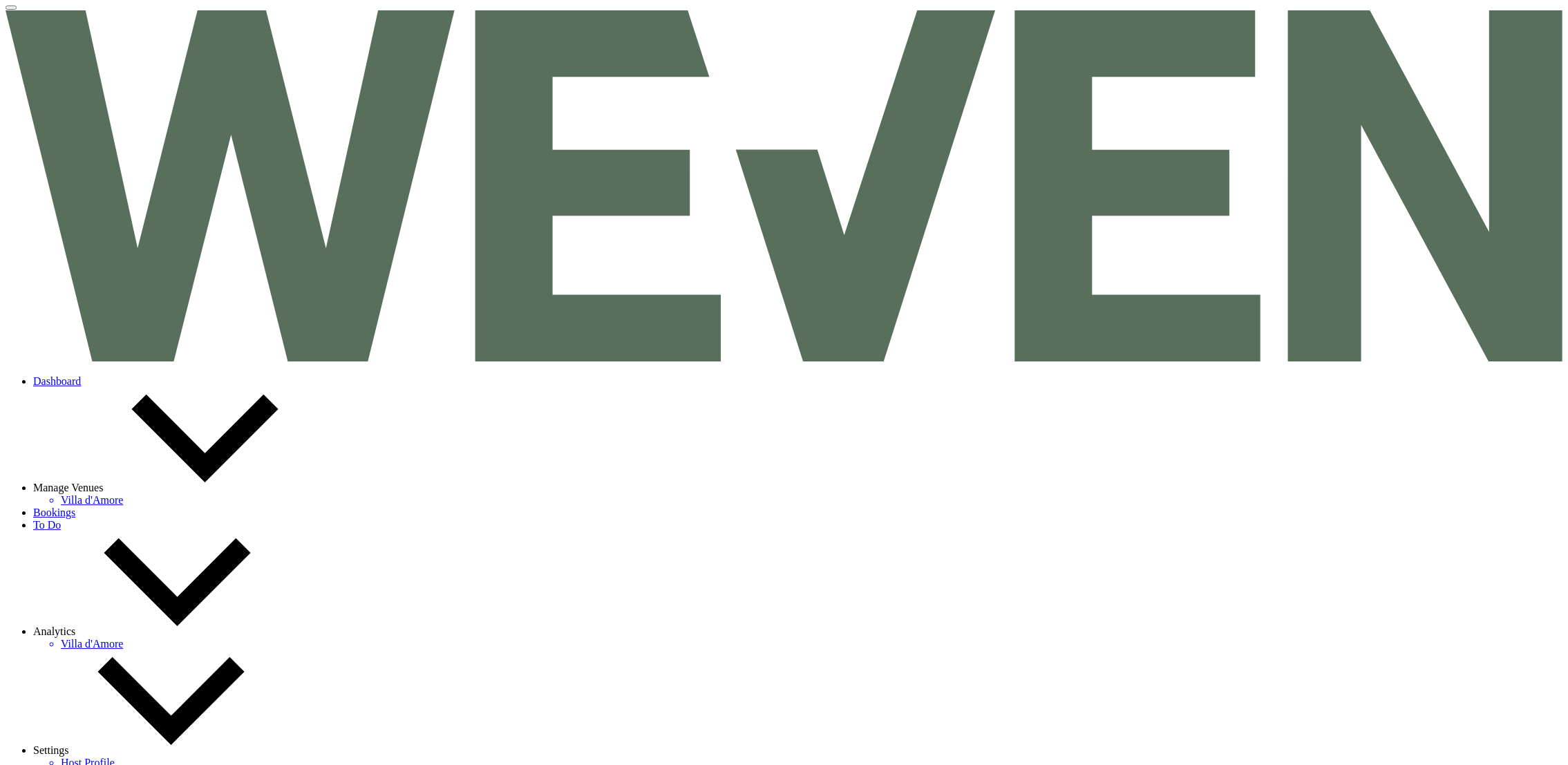
select select "8"
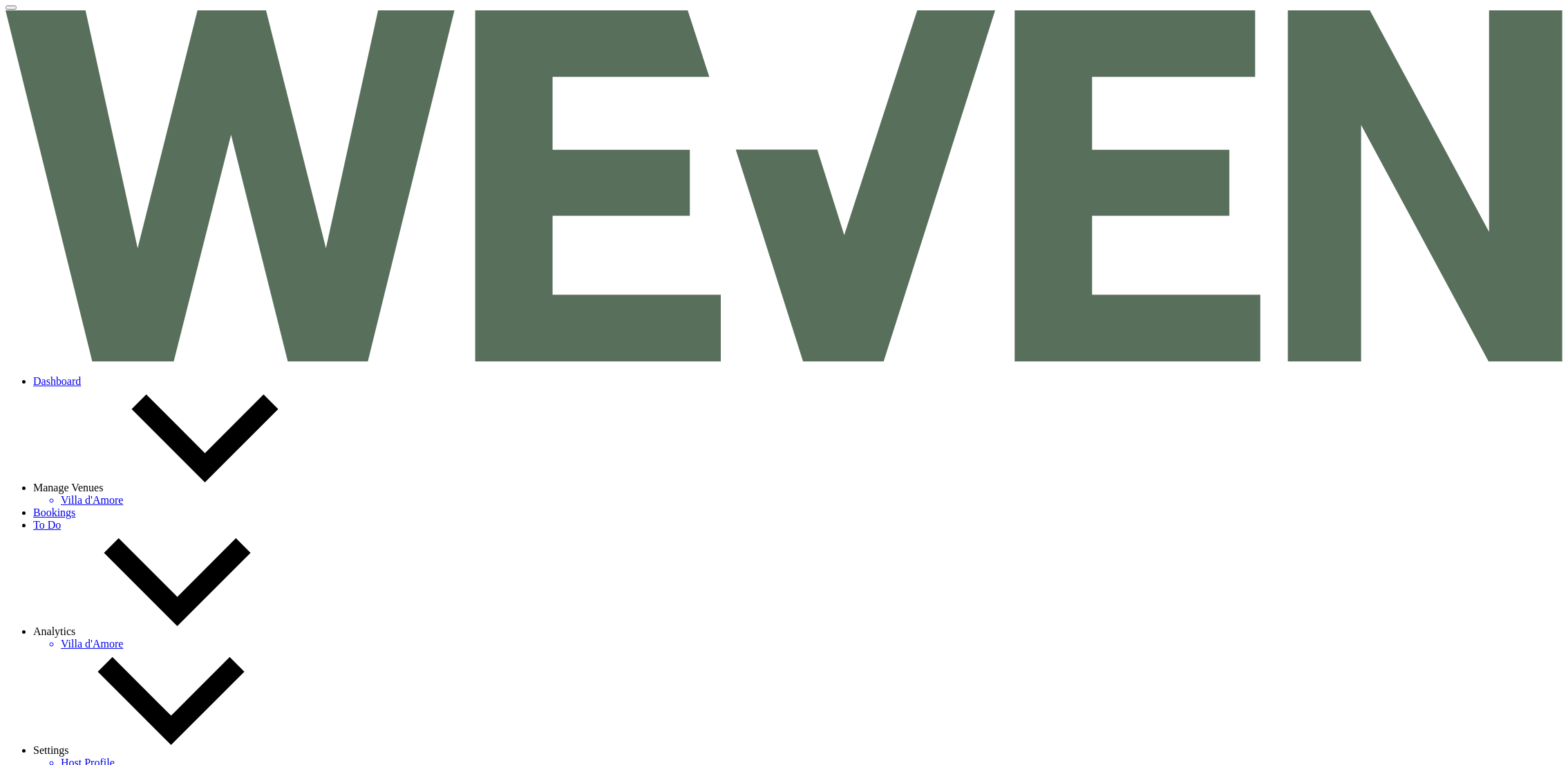
select select "8"
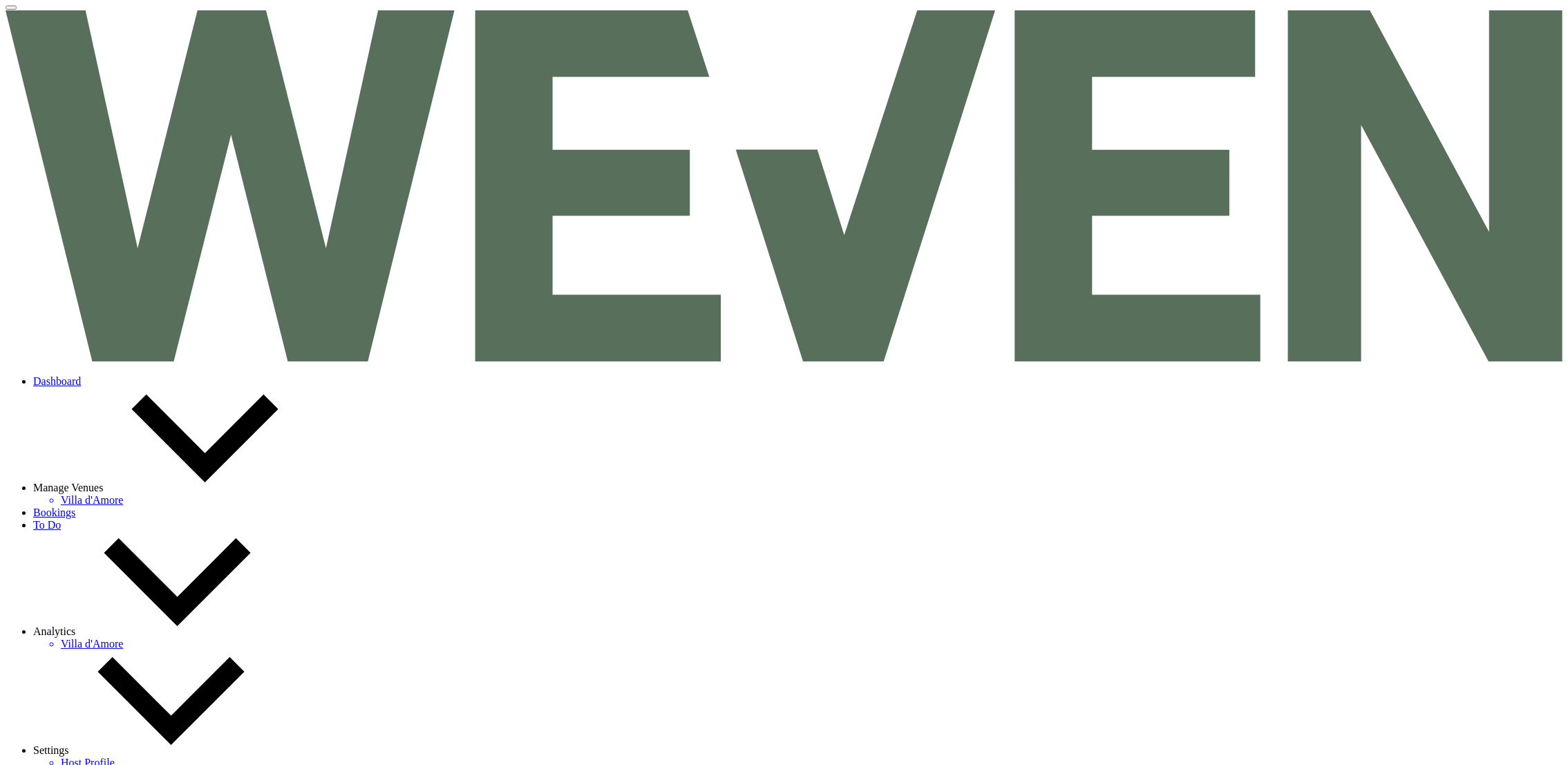
select select "8"
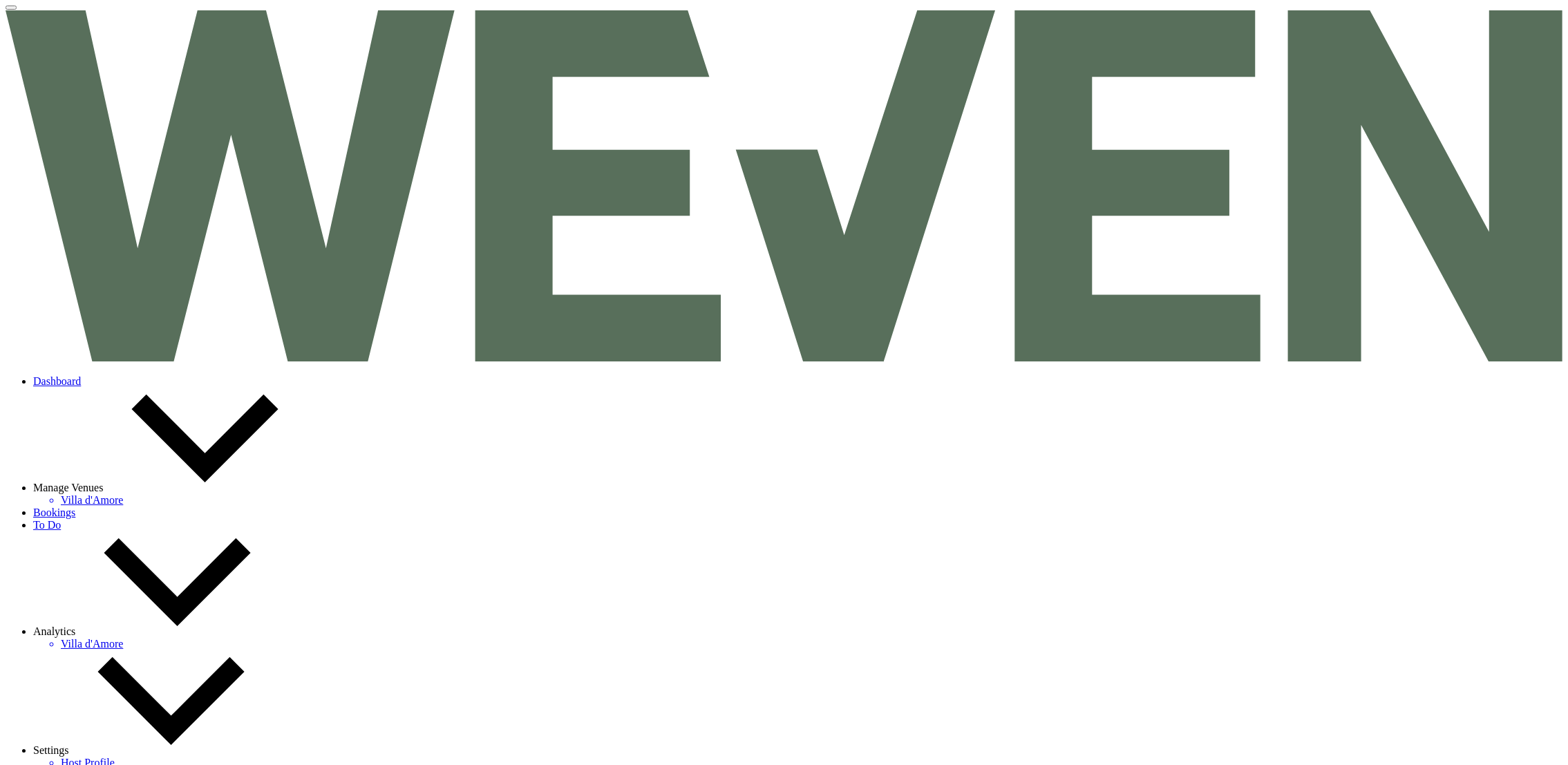
select select "7"
select select "8"
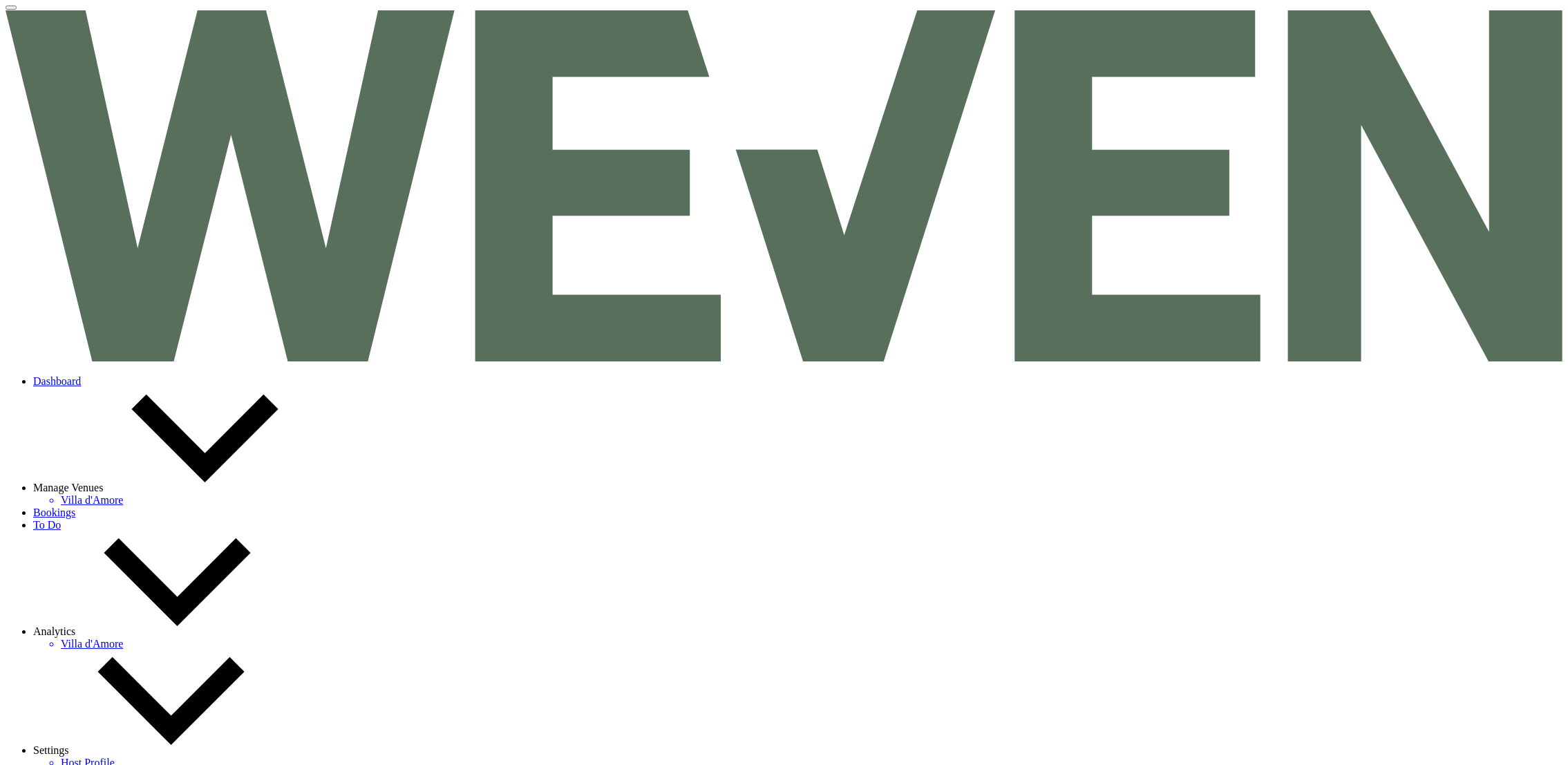
select select "5"
select select "8"
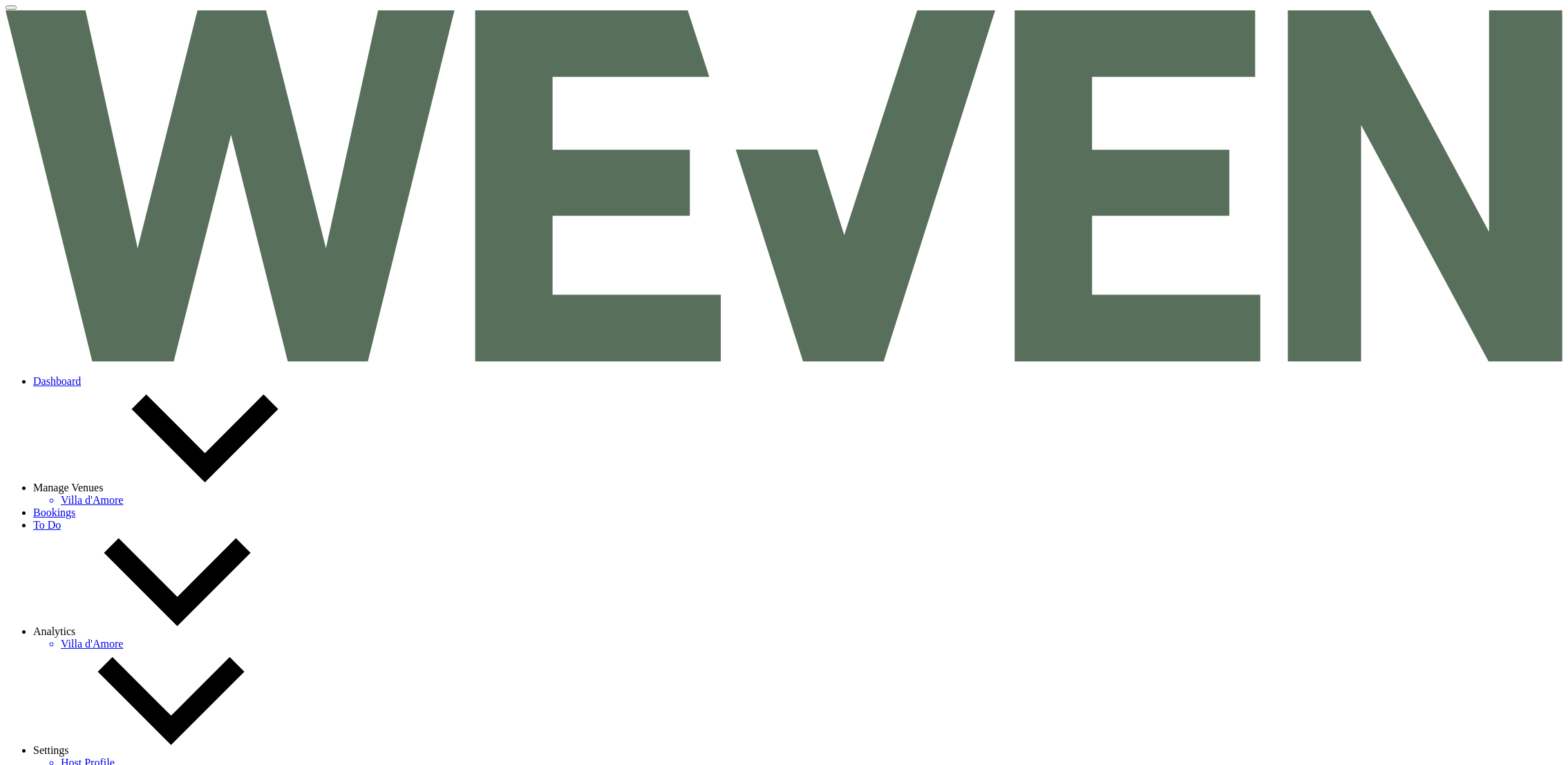
select select "8"
select select "7"
select select "8"
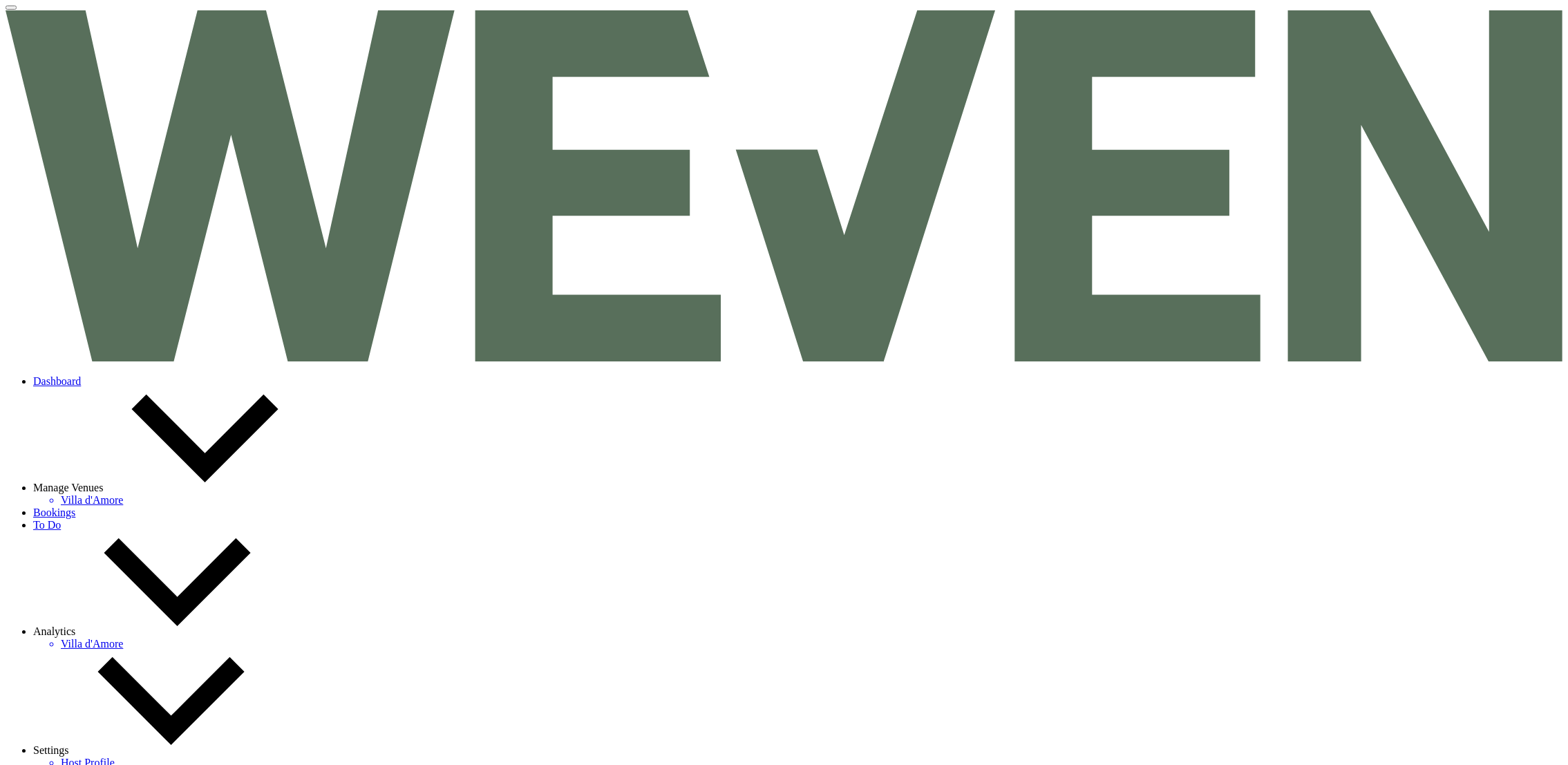
select select "8"
select select "7"
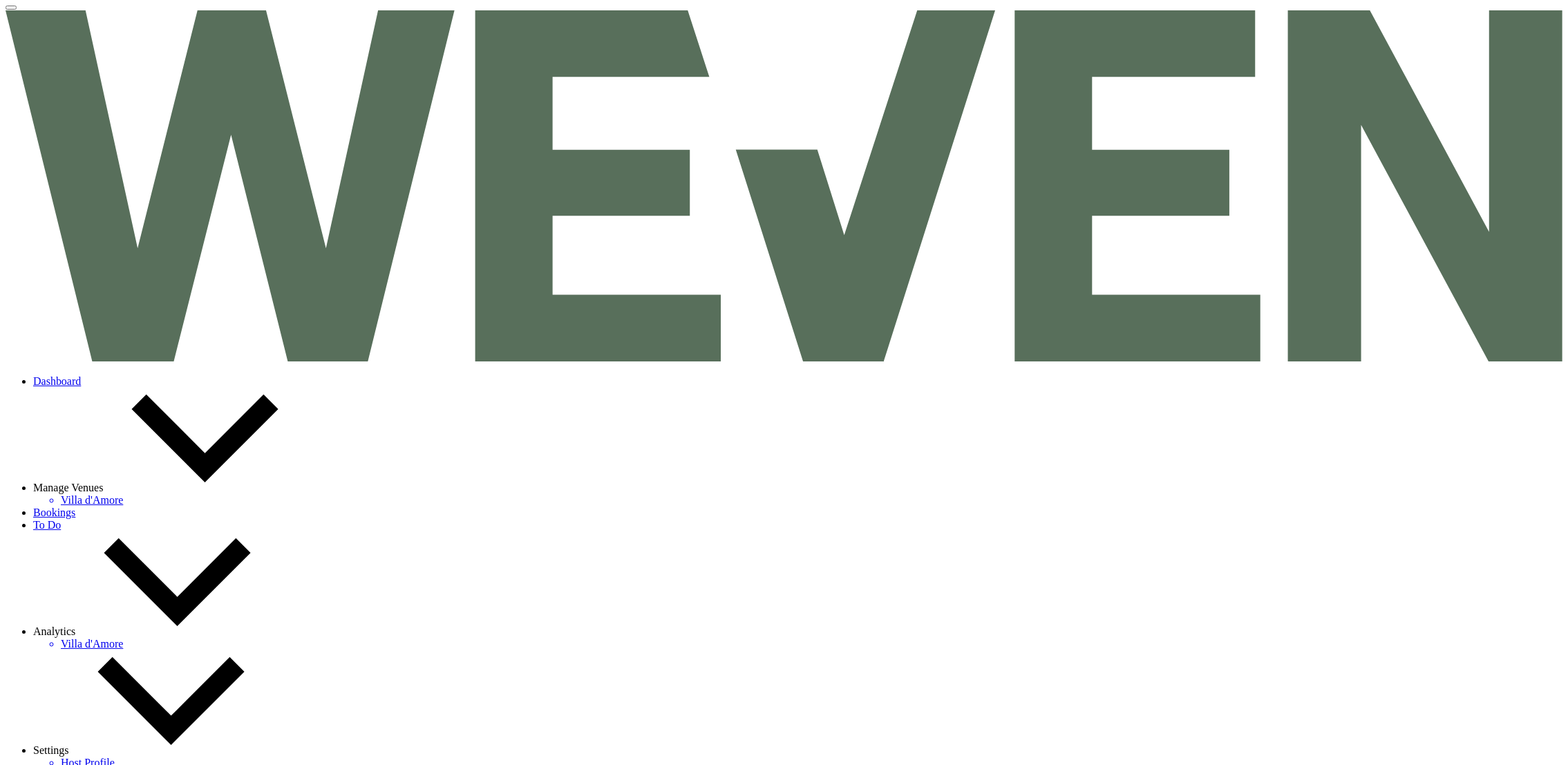
select select "8"
select select "6"
select select "8"
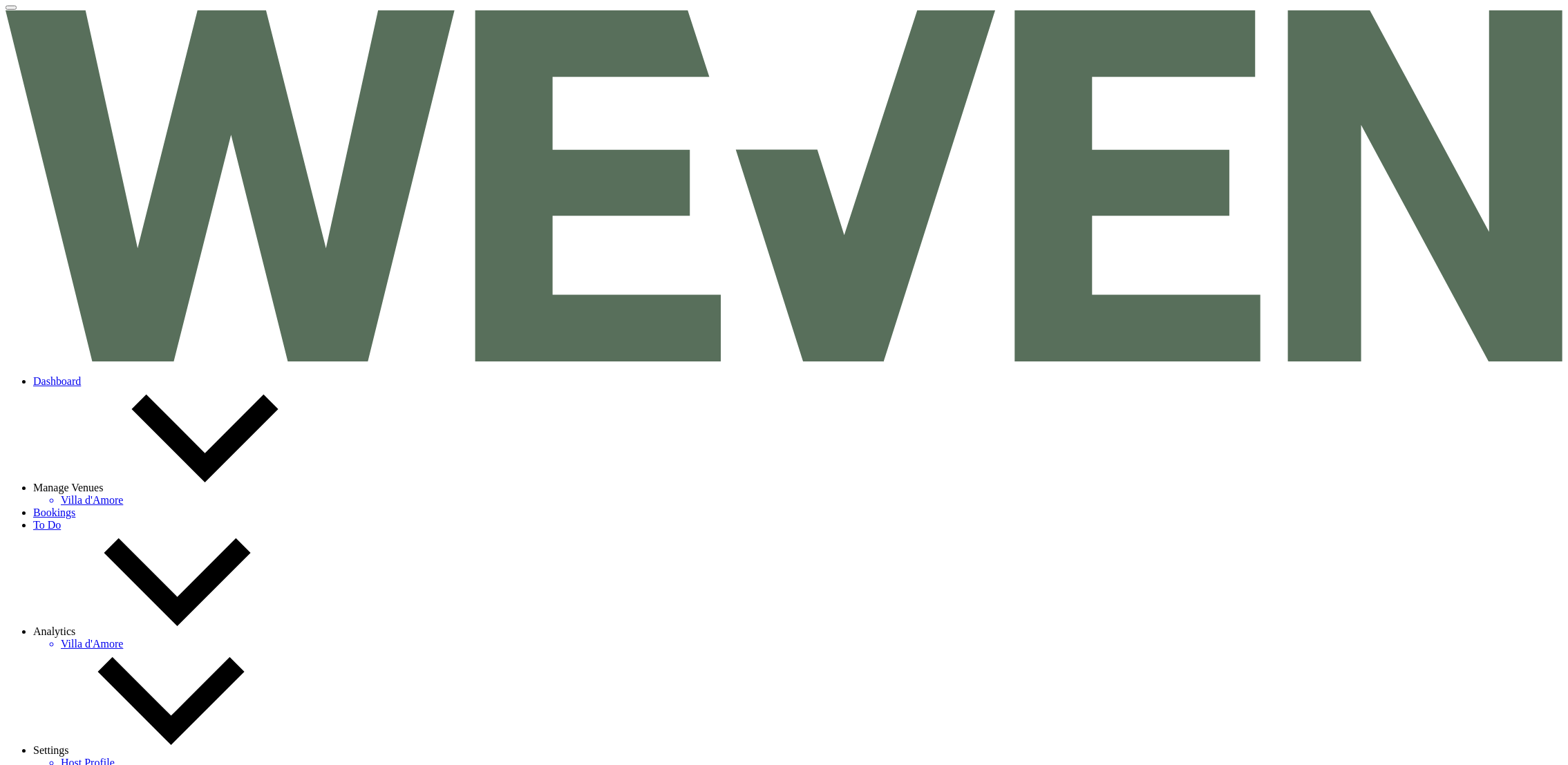
select select "8"
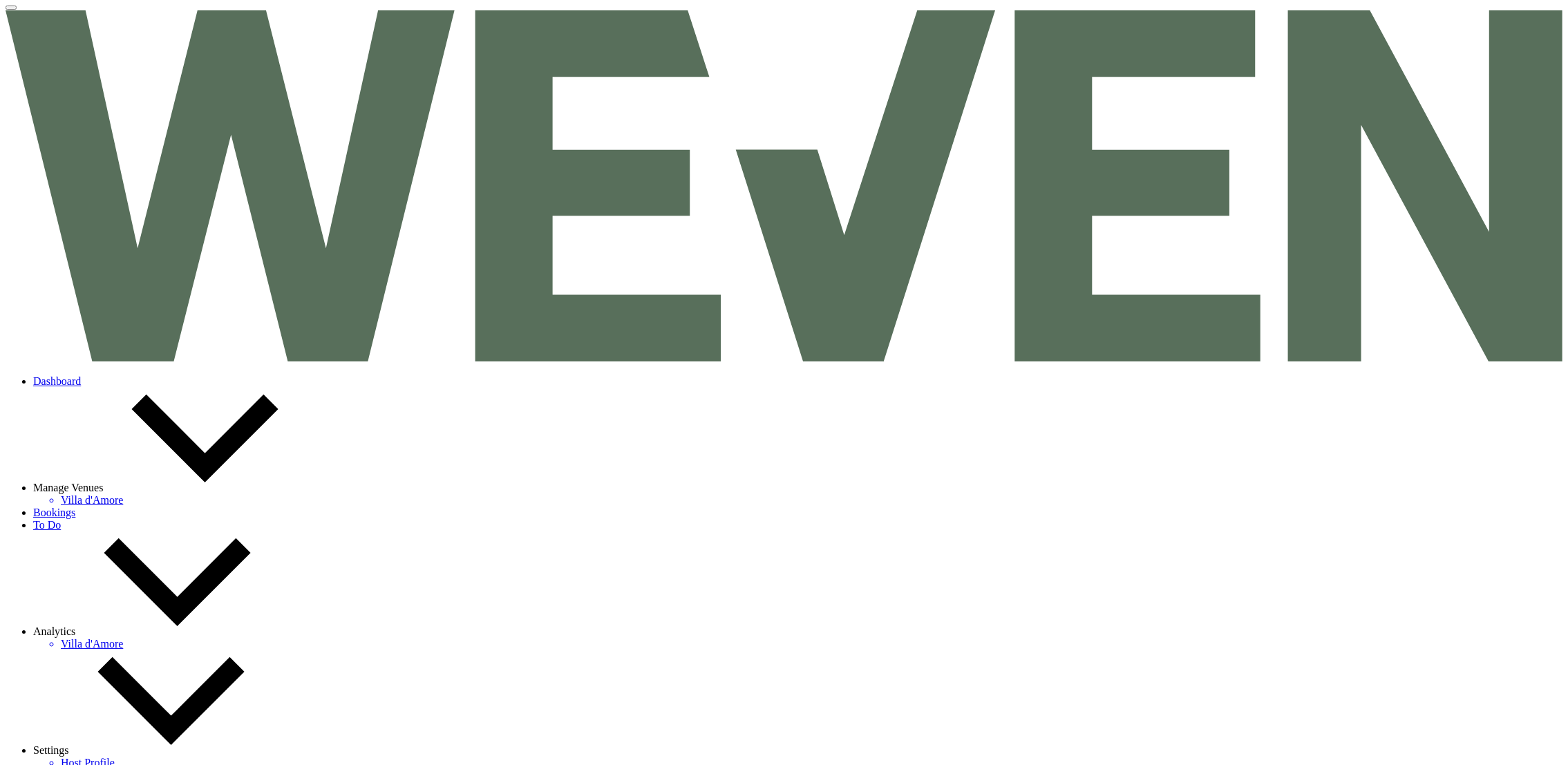
scroll to position [241, 0]
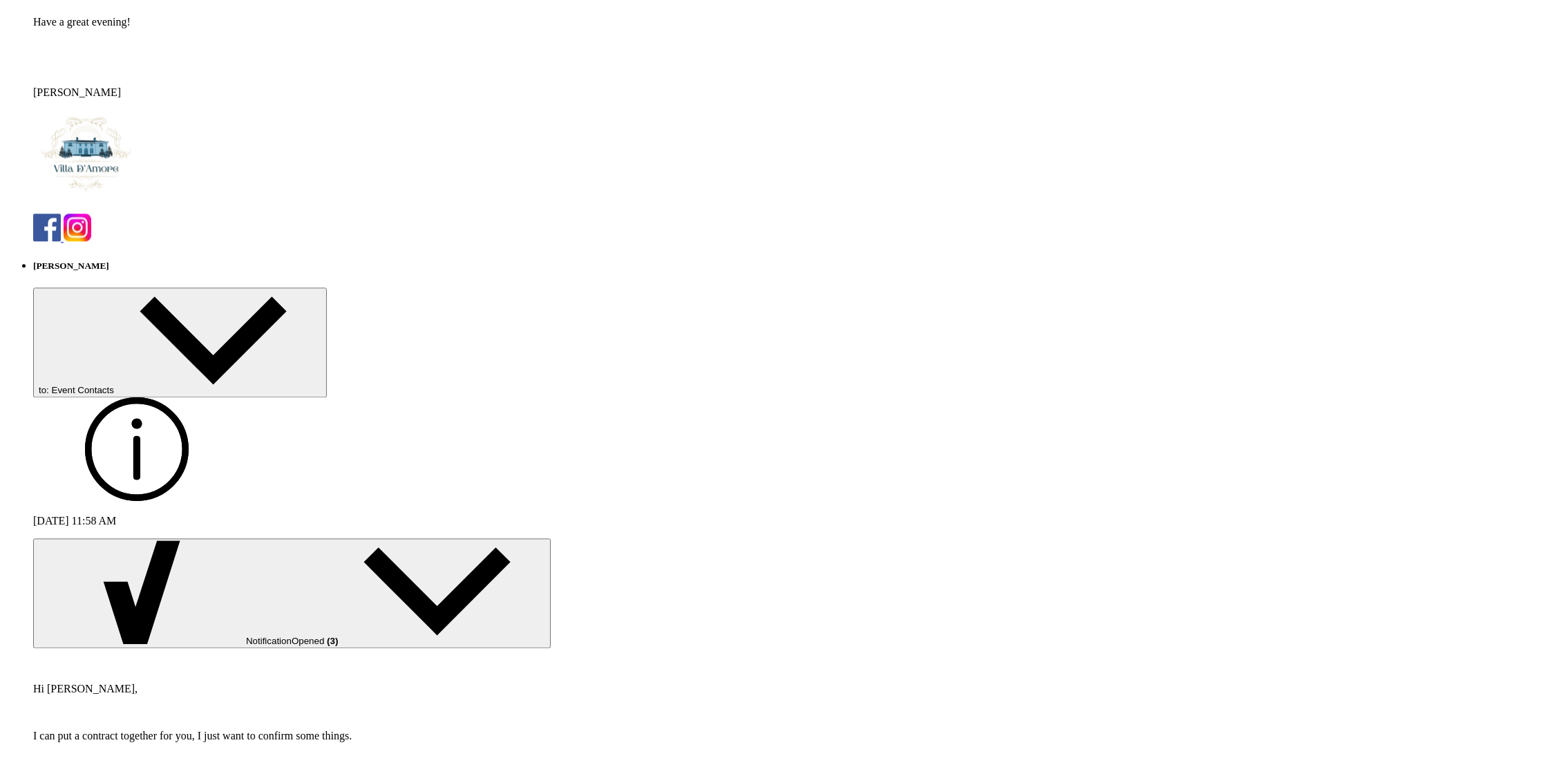
scroll to position [4903, 0]
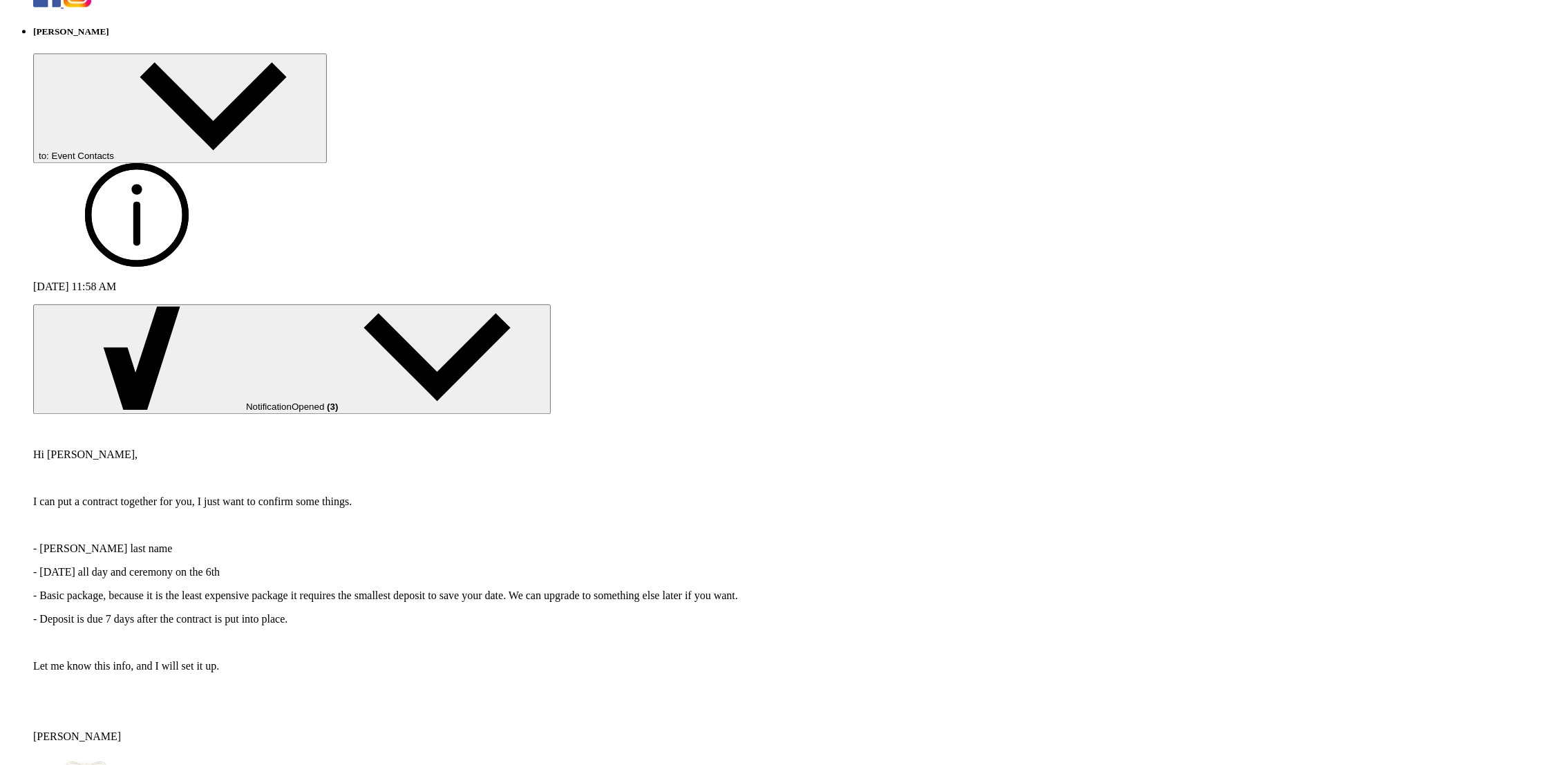
scroll to position [5152, 0]
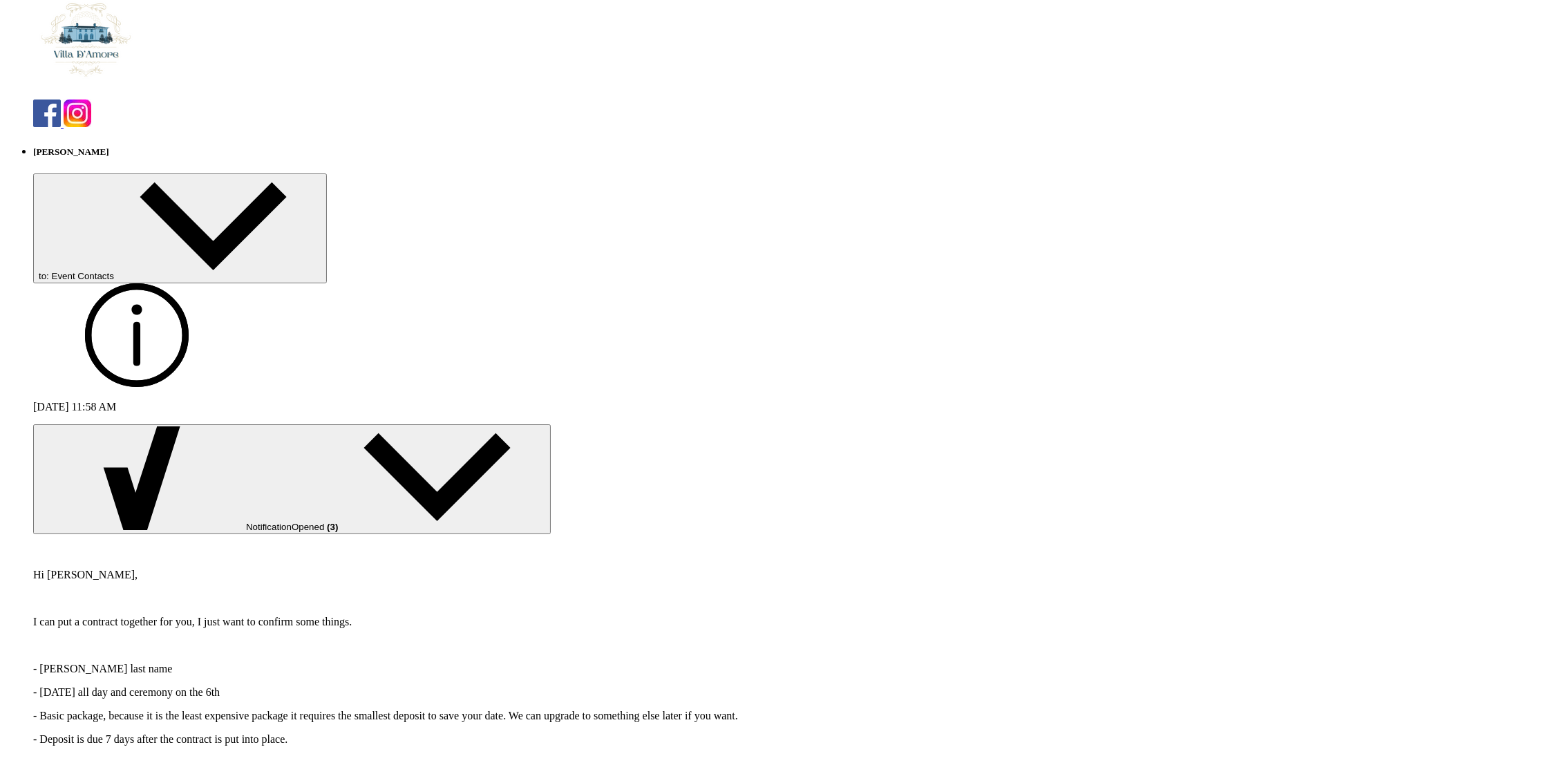
scroll to position [4984, 0]
